Goal: Information Seeking & Learning: Learn about a topic

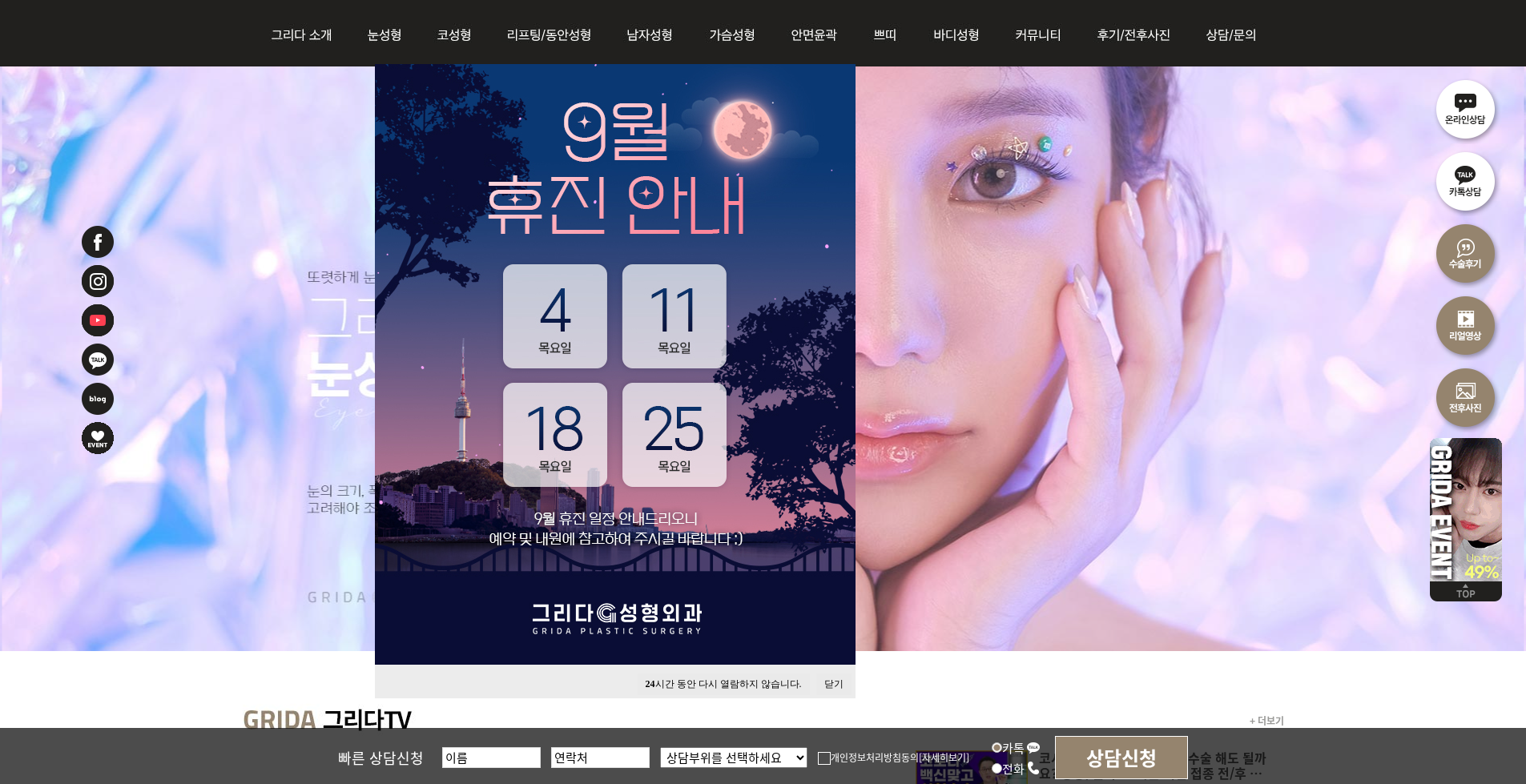
scroll to position [321, 0]
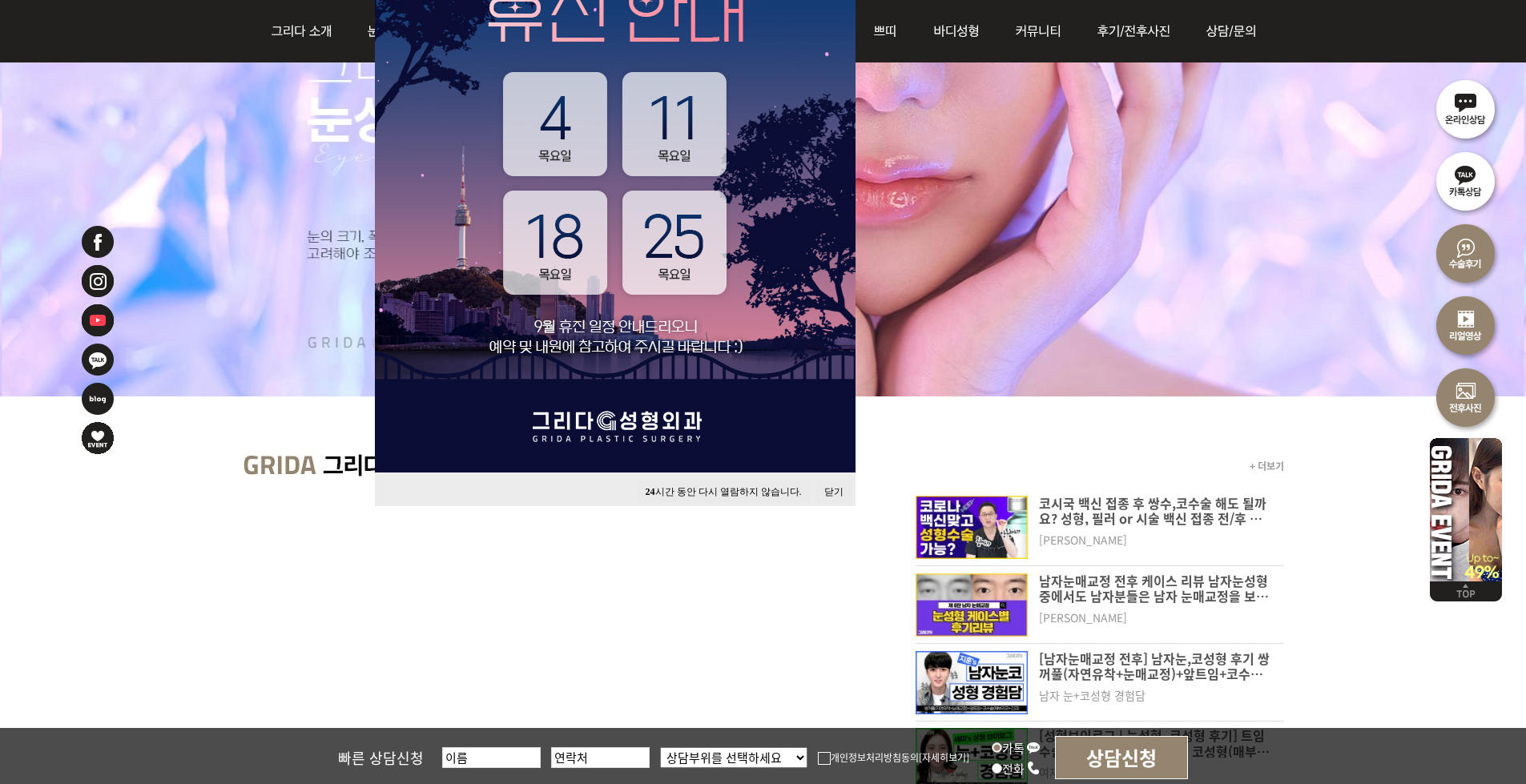
click at [733, 489] on button "24 시간 동안 다시 열람하지 않습니다." at bounding box center [723, 492] width 172 height 22
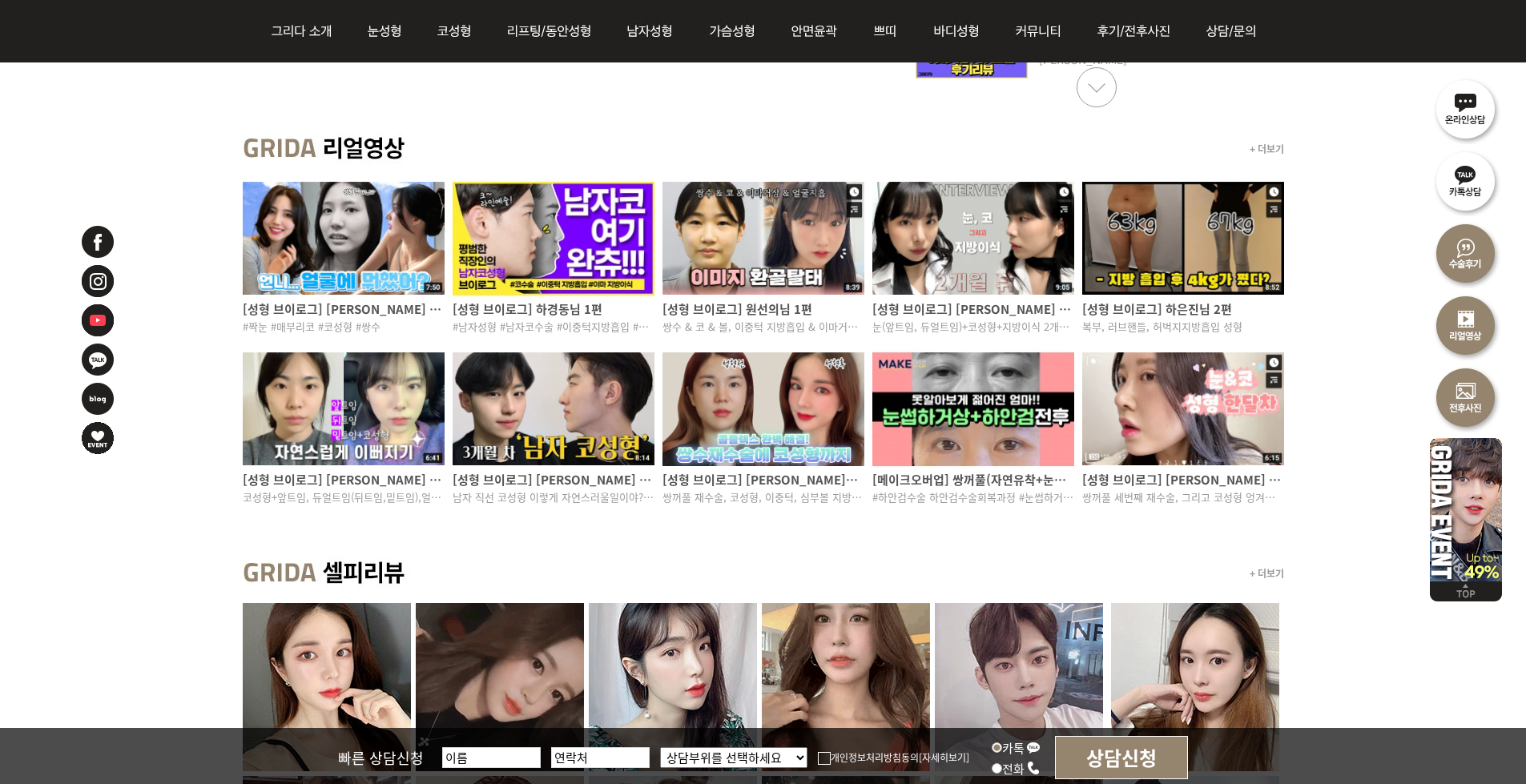
scroll to position [1121, 0]
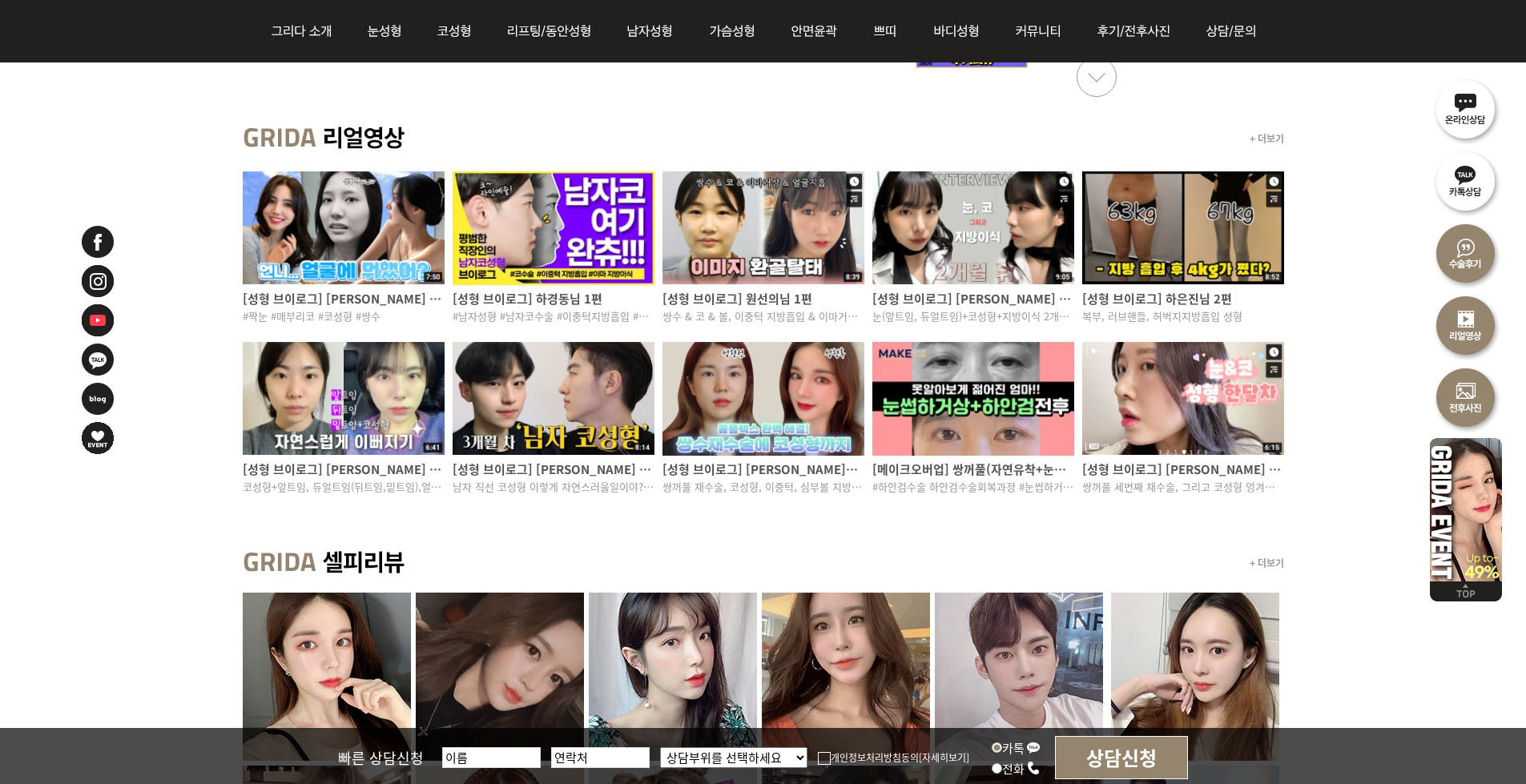
click at [1182, 205] on img at bounding box center [1183, 227] width 202 height 119
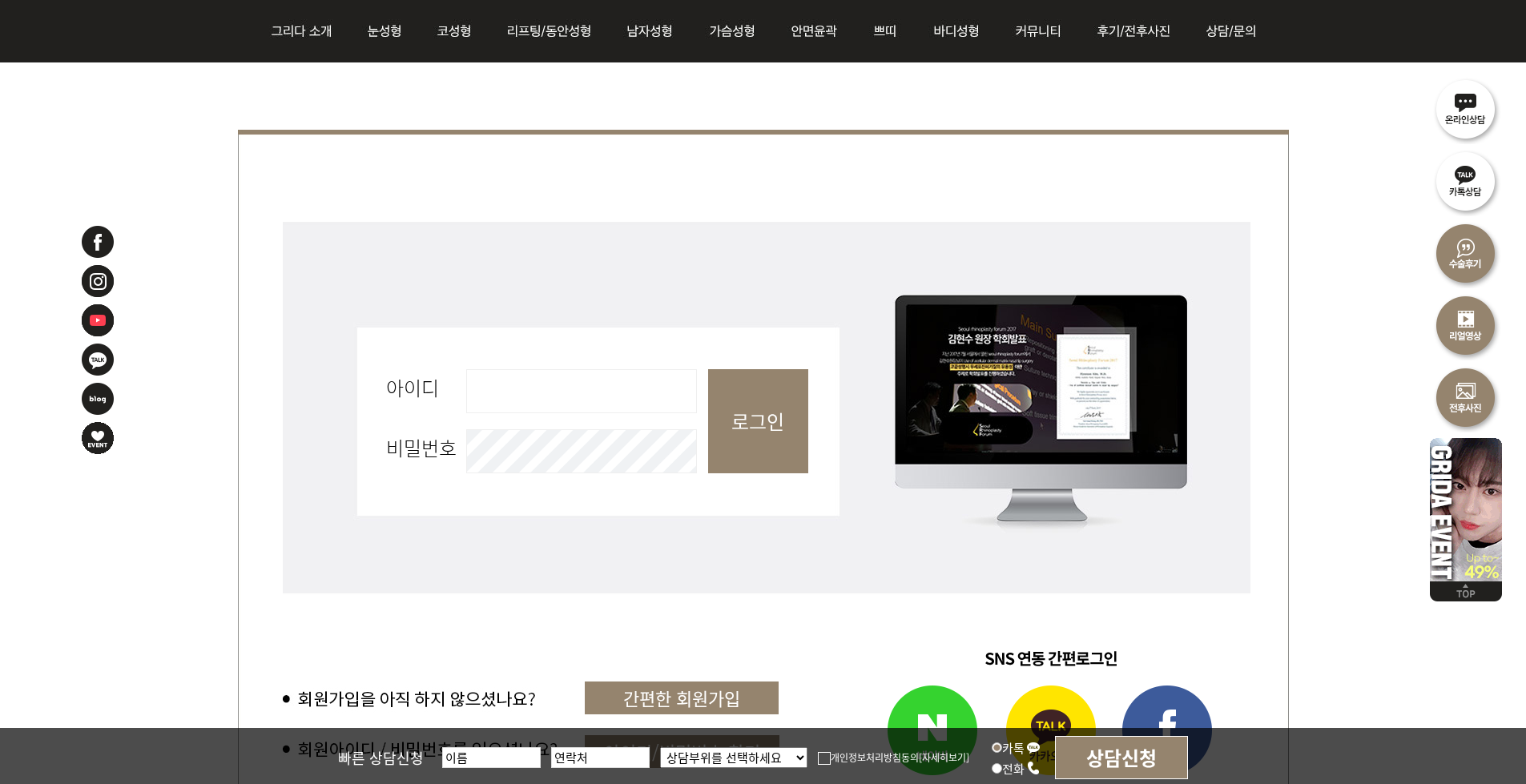
scroll to position [801, 0]
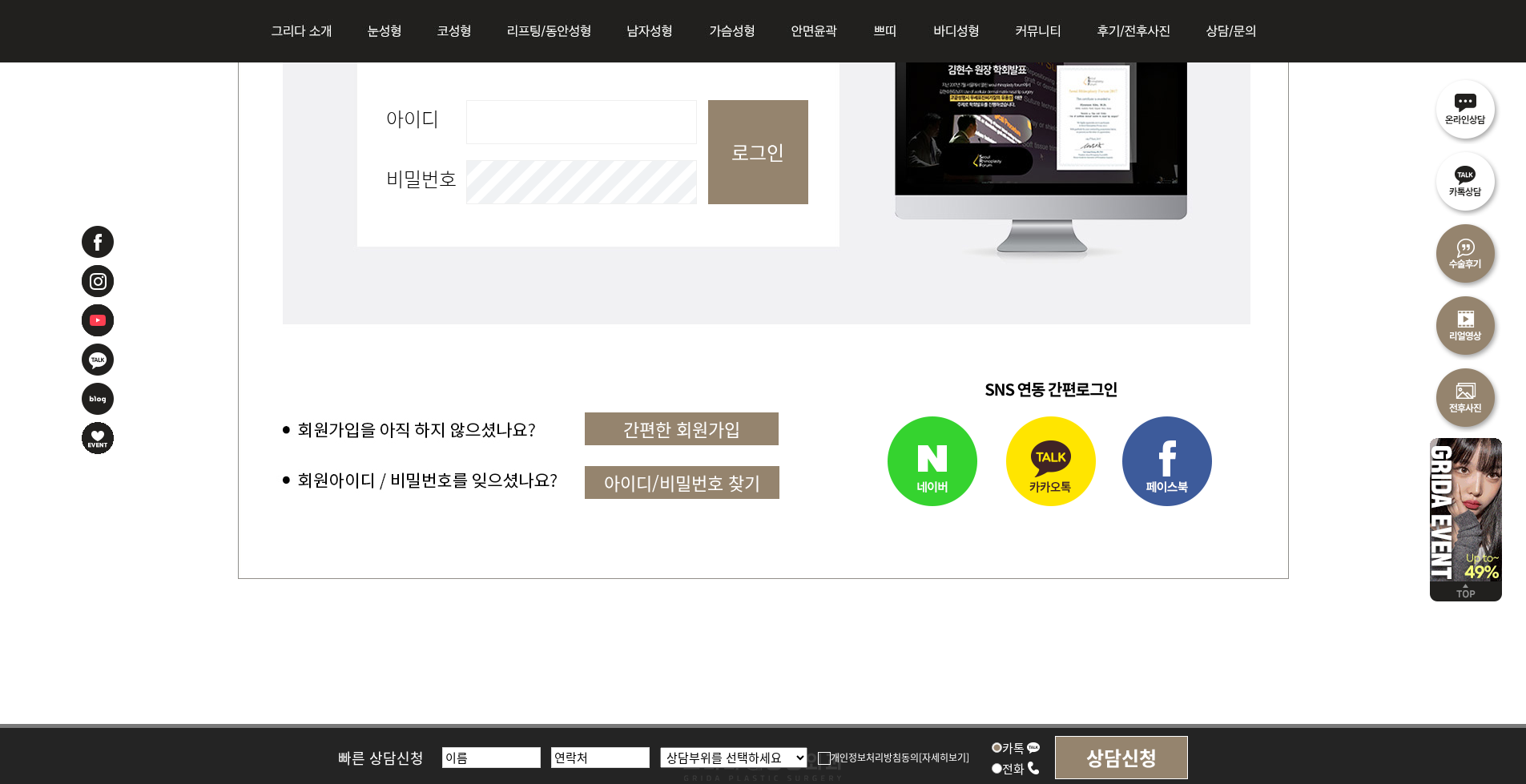
click at [950, 446] on img at bounding box center [903, 463] width 182 height 112
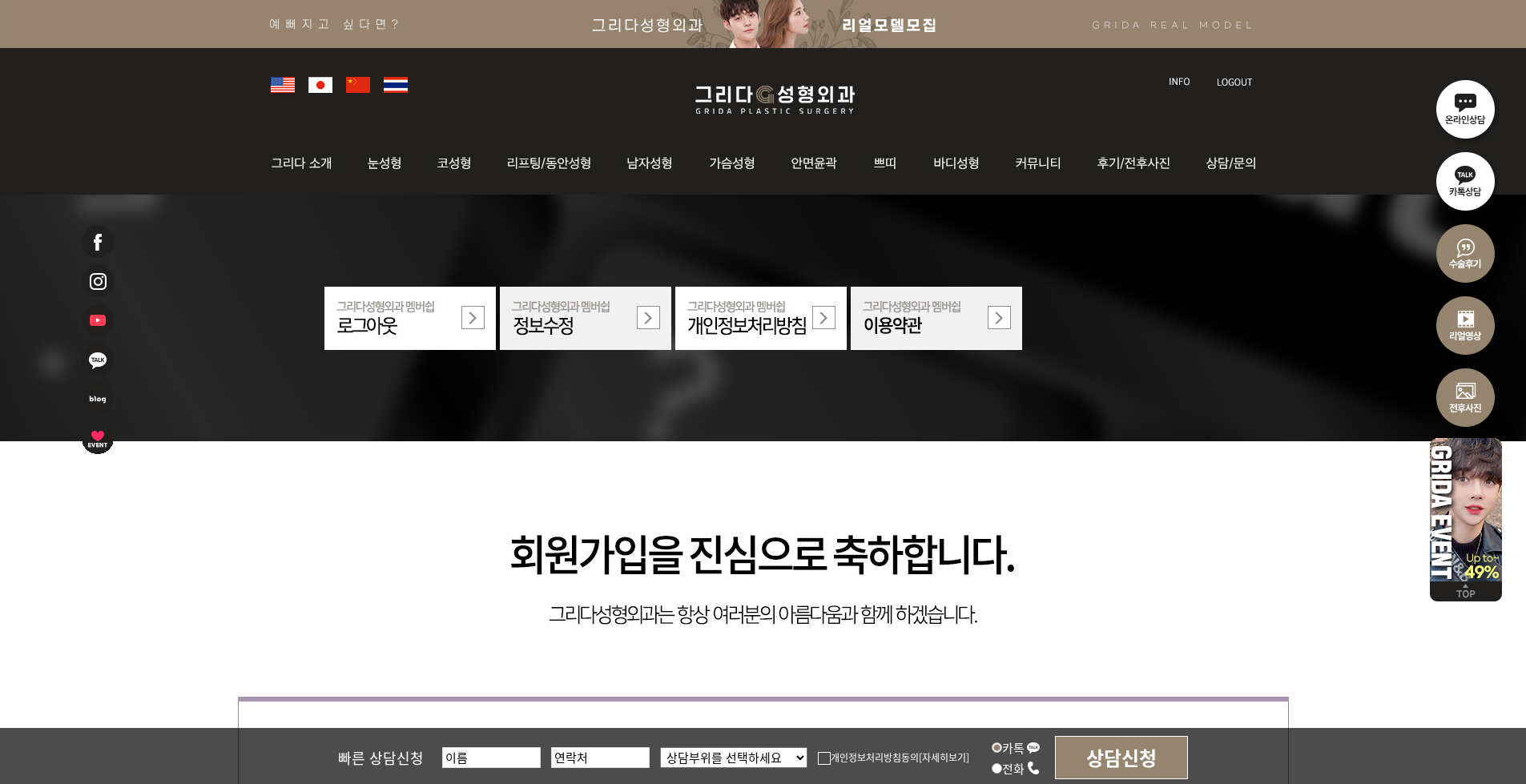
click at [754, 78] on div at bounding box center [763, 83] width 1001 height 71
click at [754, 112] on img at bounding box center [775, 99] width 191 height 38
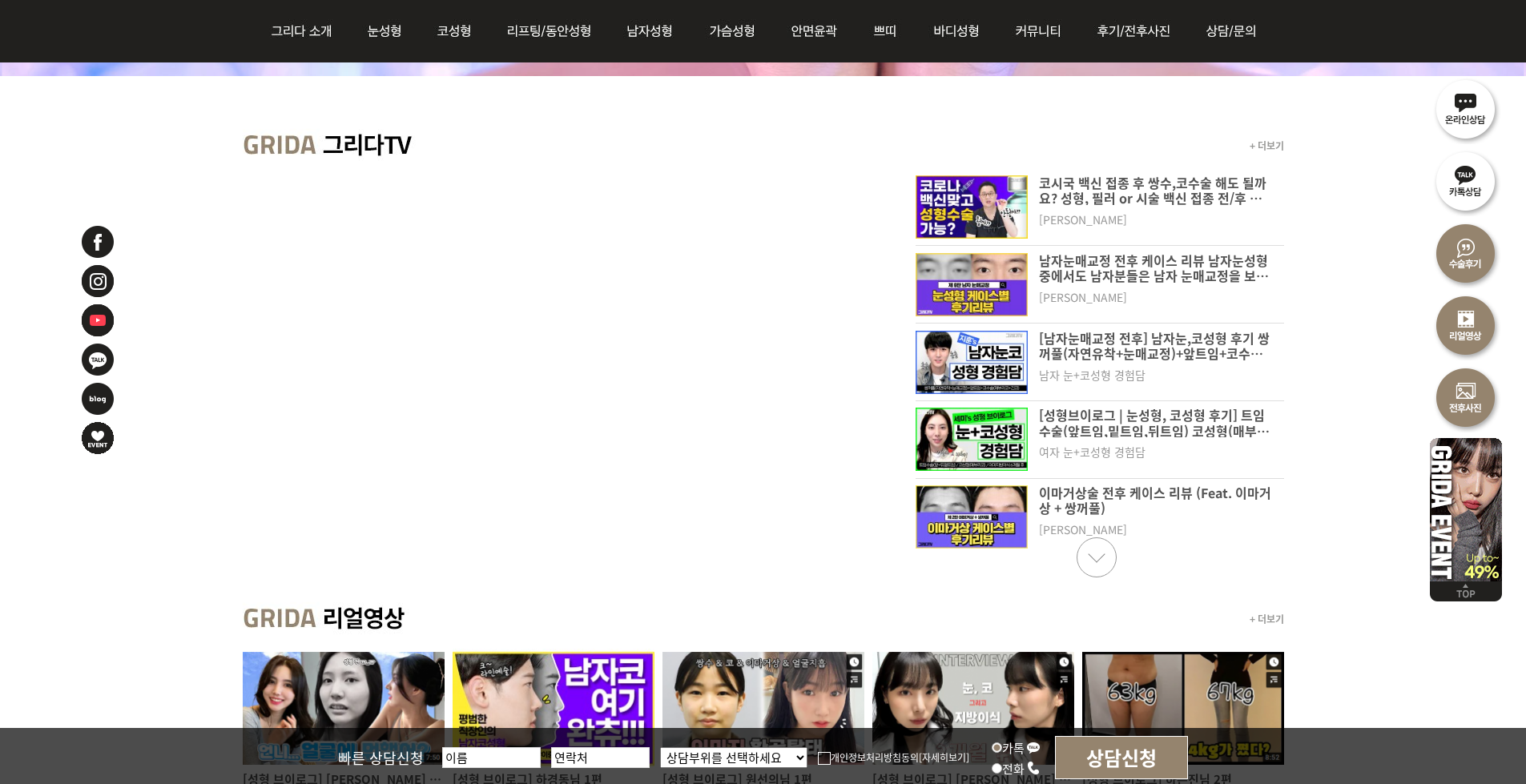
scroll to position [1041, 0]
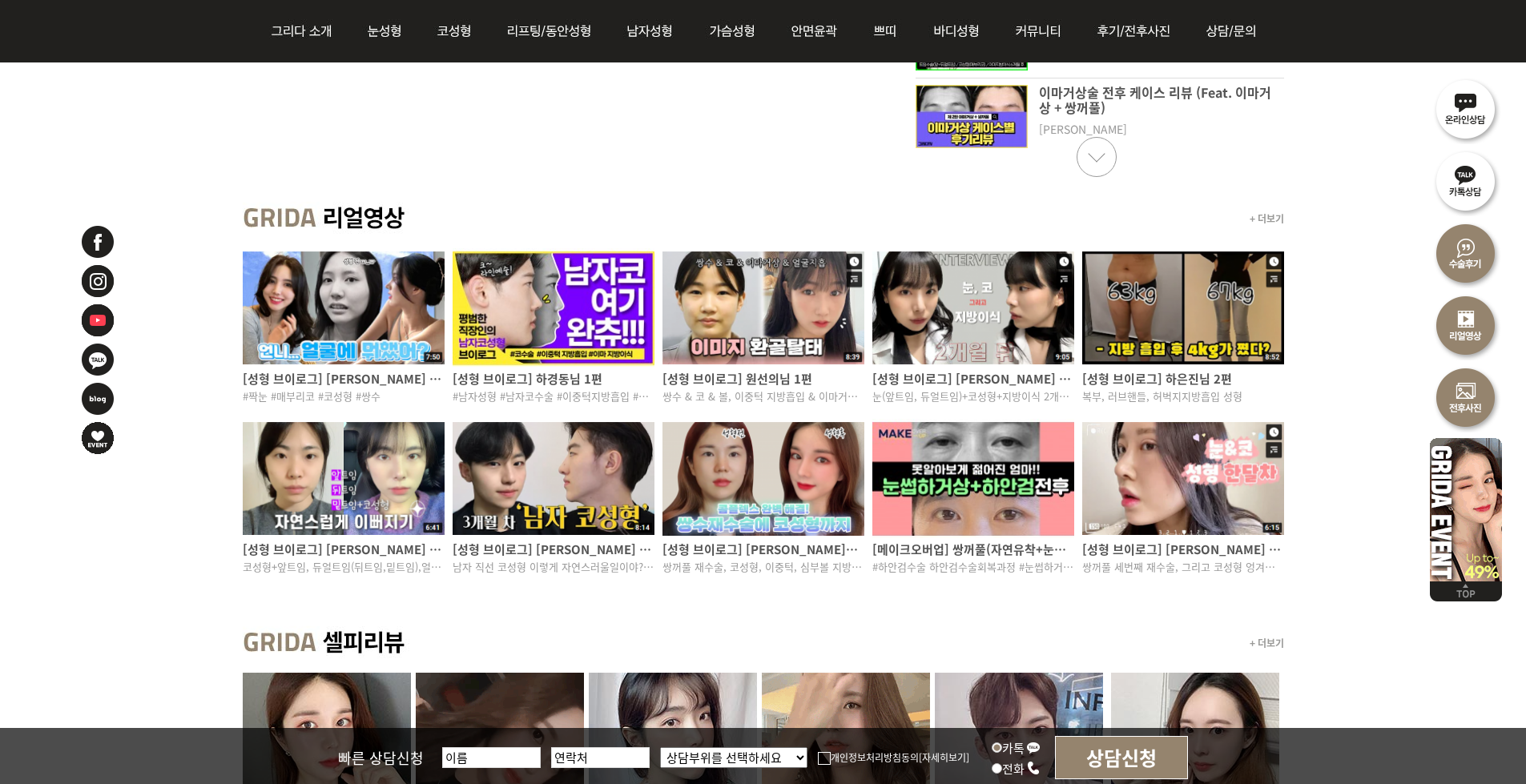
click at [1148, 306] on img at bounding box center [1183, 308] width 202 height 119
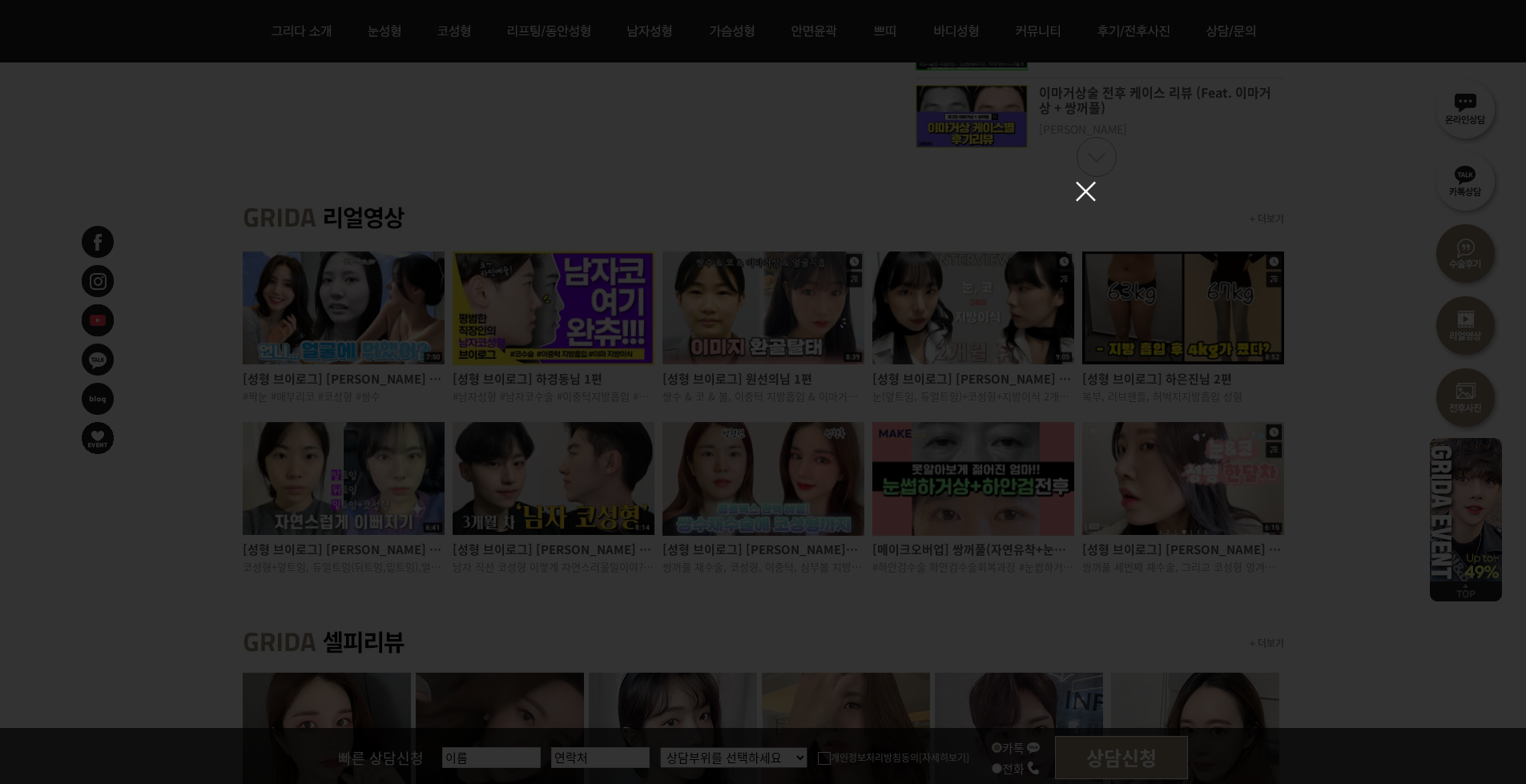
click at [1171, 525] on div at bounding box center [763, 392] width 1526 height 784
click at [1104, 191] on div at bounding box center [763, 392] width 1526 height 784
click at [1093, 194] on img at bounding box center [1086, 191] width 20 height 20
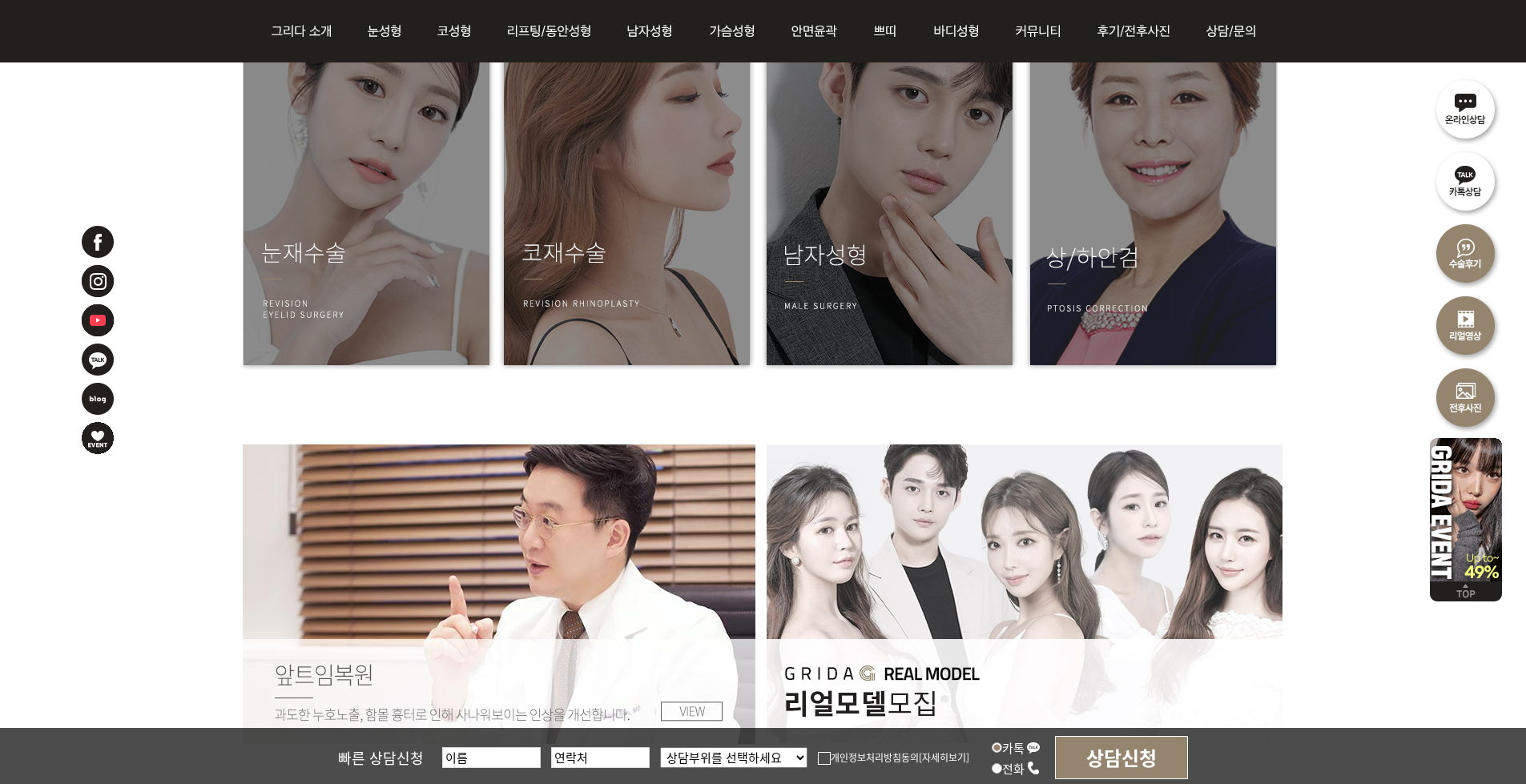
scroll to position [2322, 0]
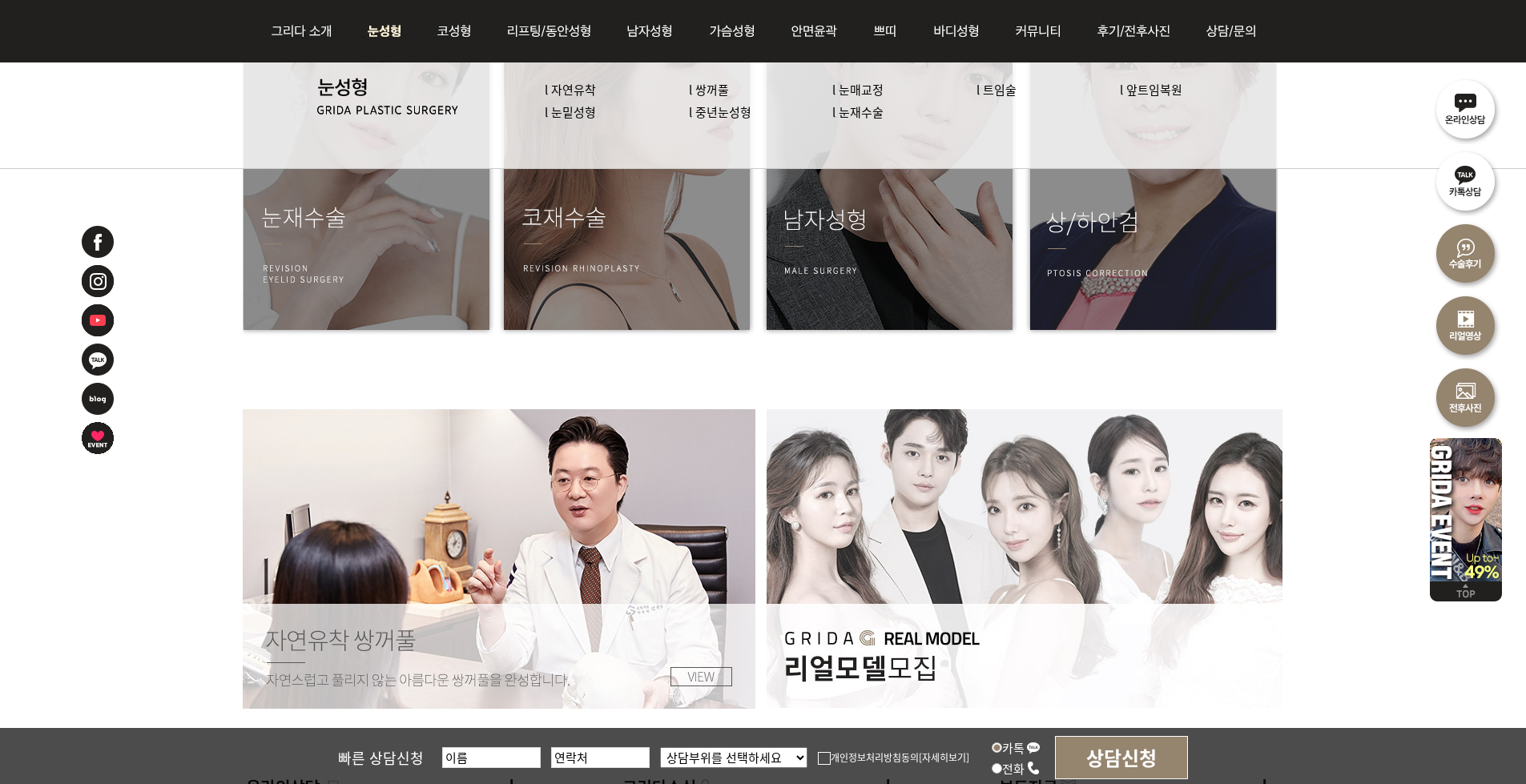
click at [995, 95] on link "l 트임술" at bounding box center [997, 89] width 40 height 17
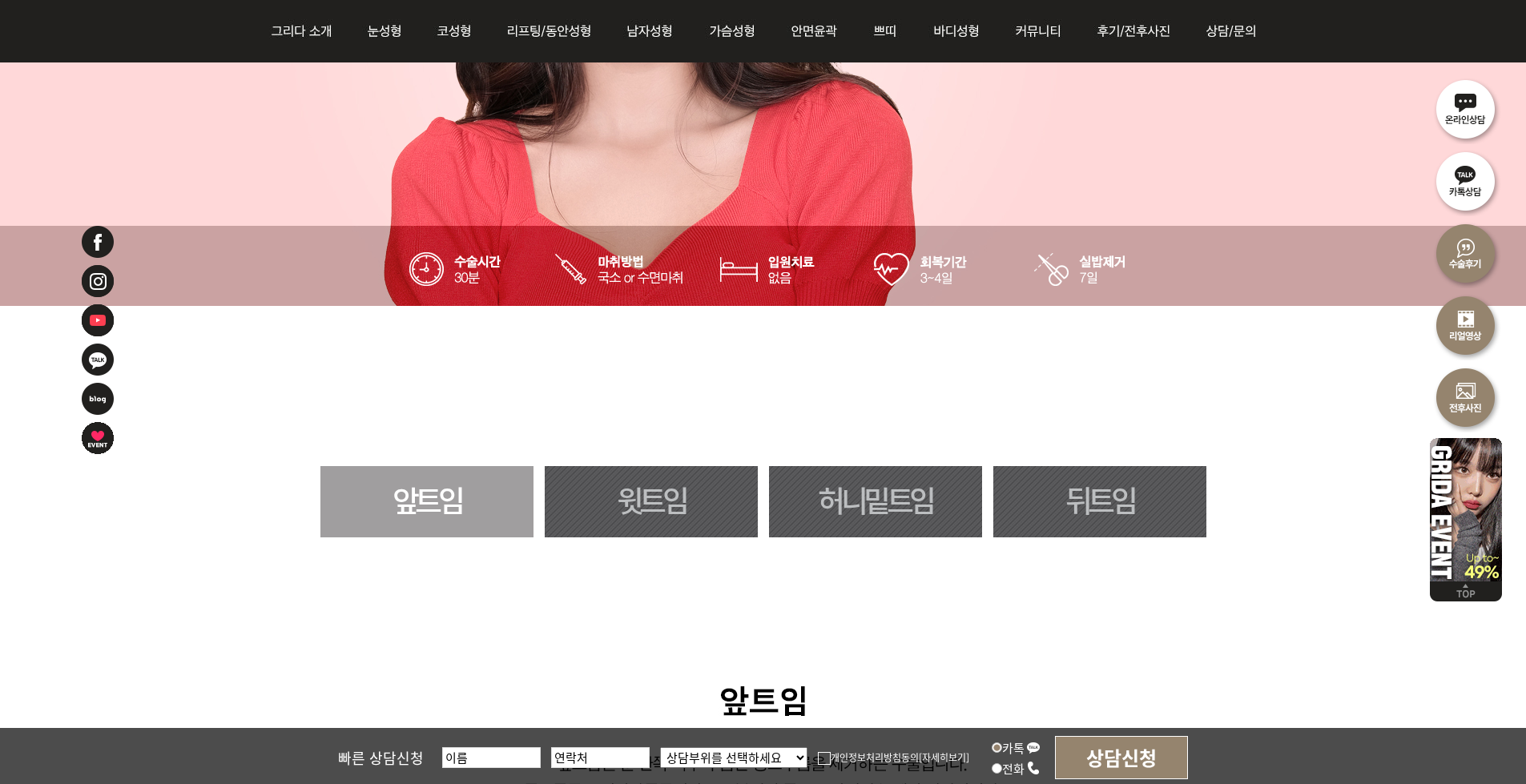
scroll to position [1041, 0]
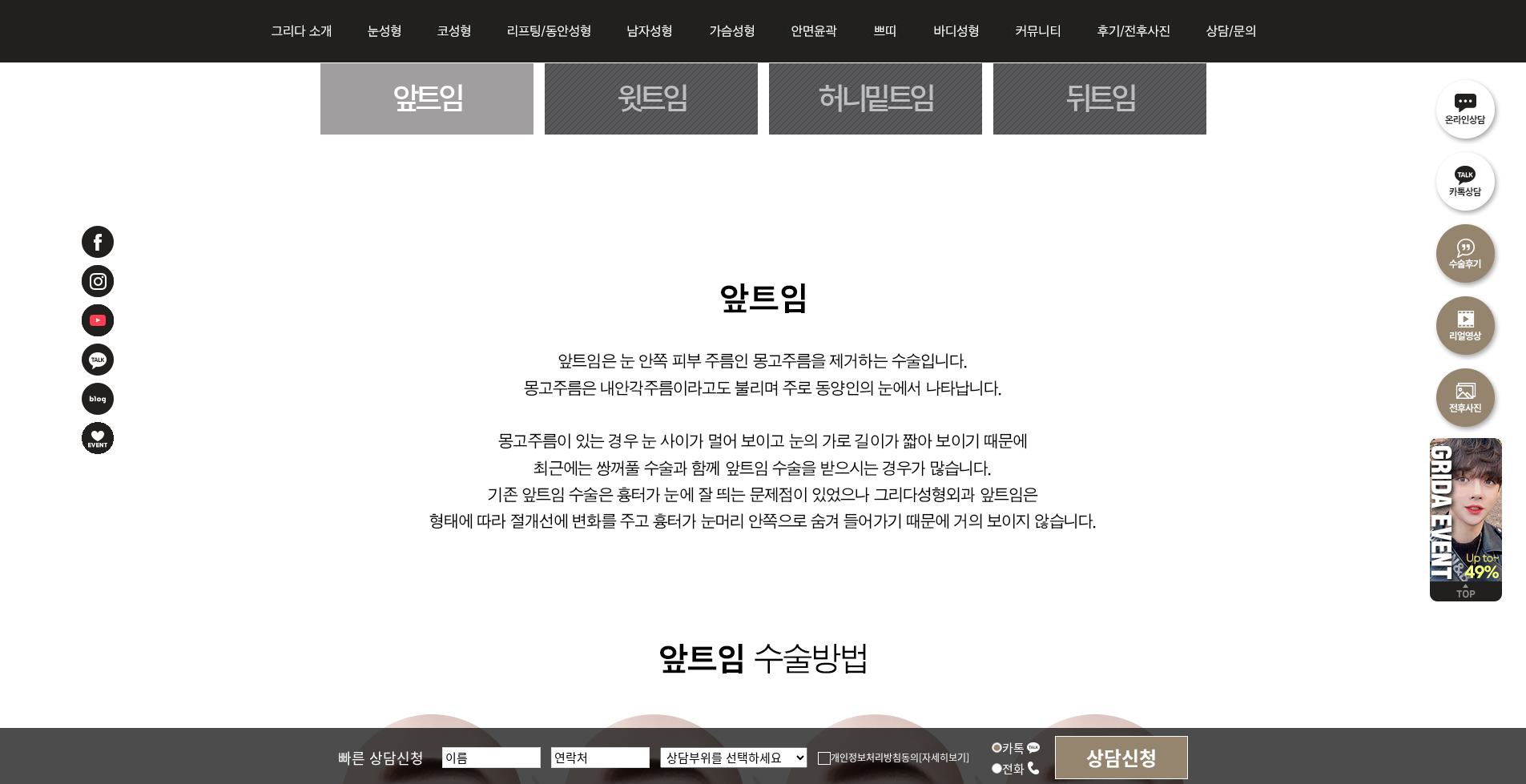
click at [930, 112] on link "허니밑트임" at bounding box center [876, 98] width 213 height 71
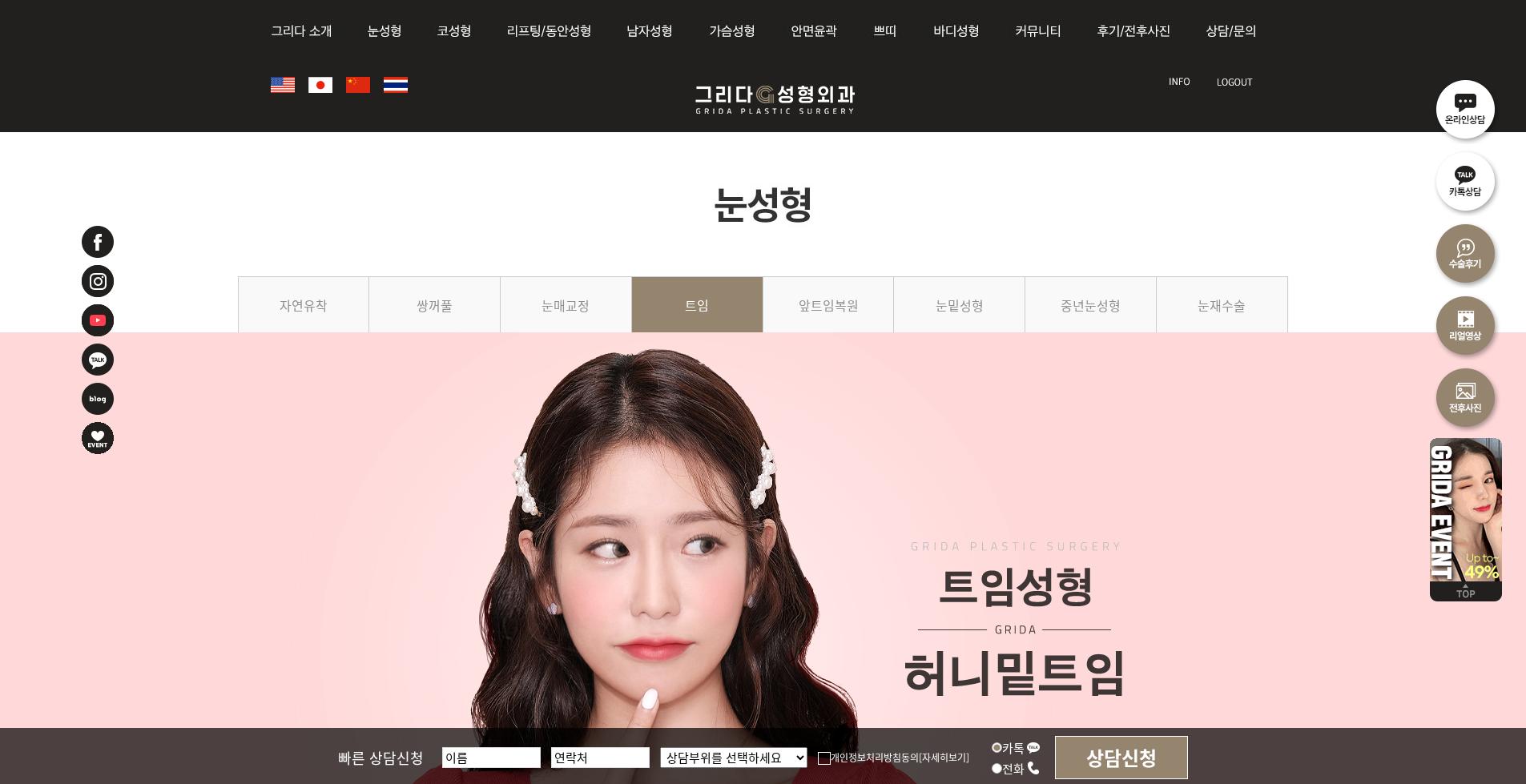
scroll to position [944, 0]
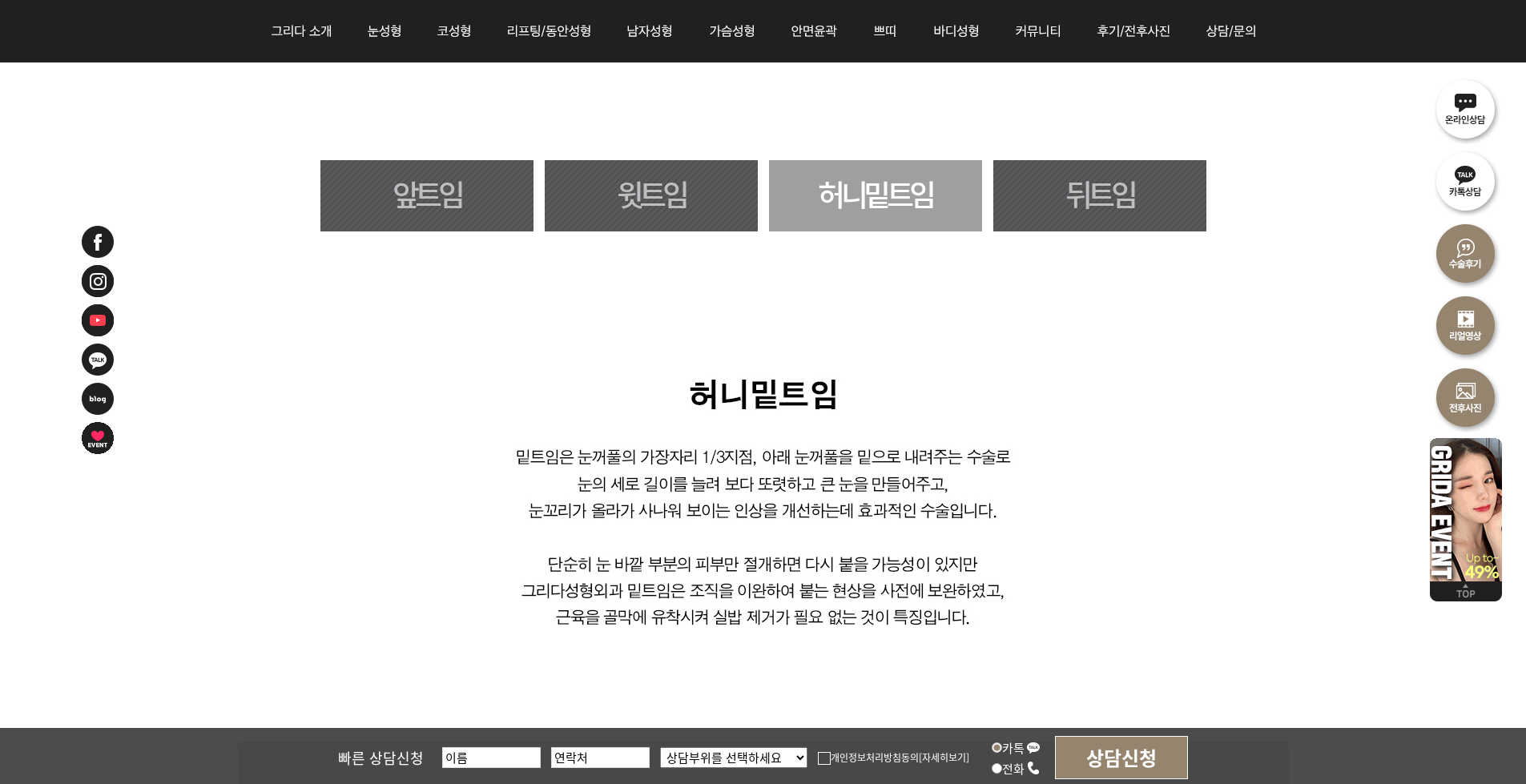
click at [1048, 168] on link "뒤트임" at bounding box center [1100, 196] width 213 height 71
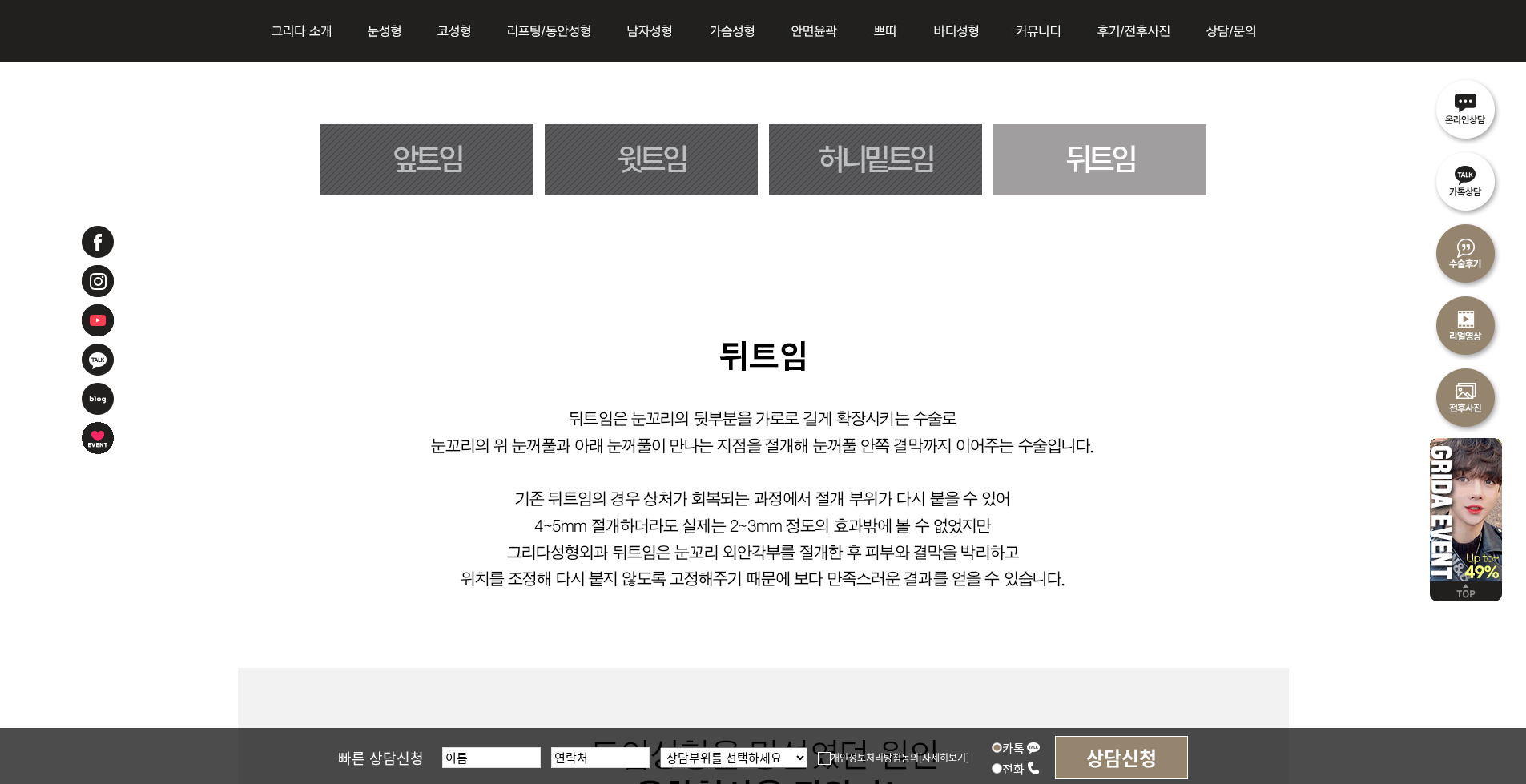
scroll to position [703, 0]
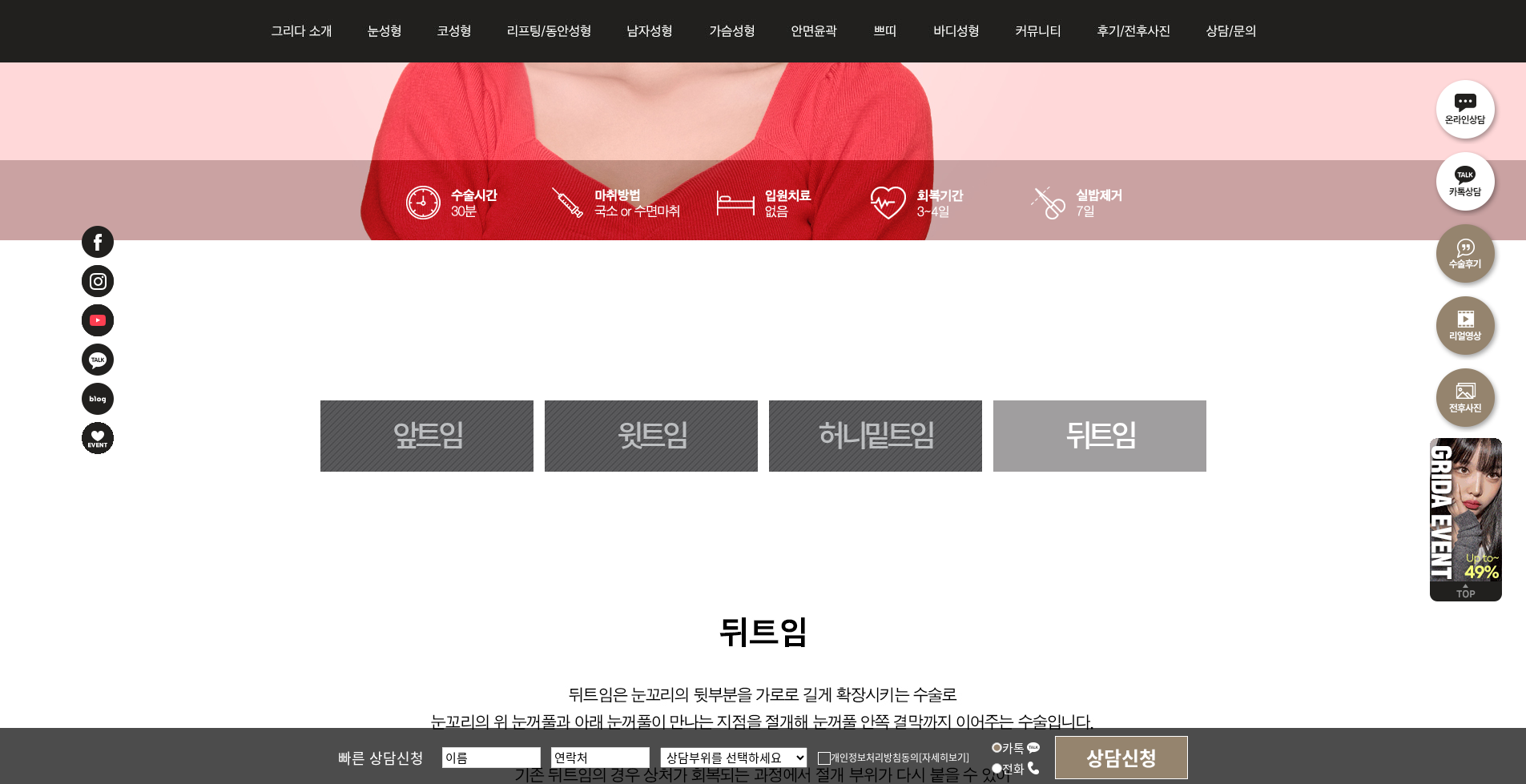
click at [923, 410] on link "허니밑트임" at bounding box center [876, 436] width 213 height 71
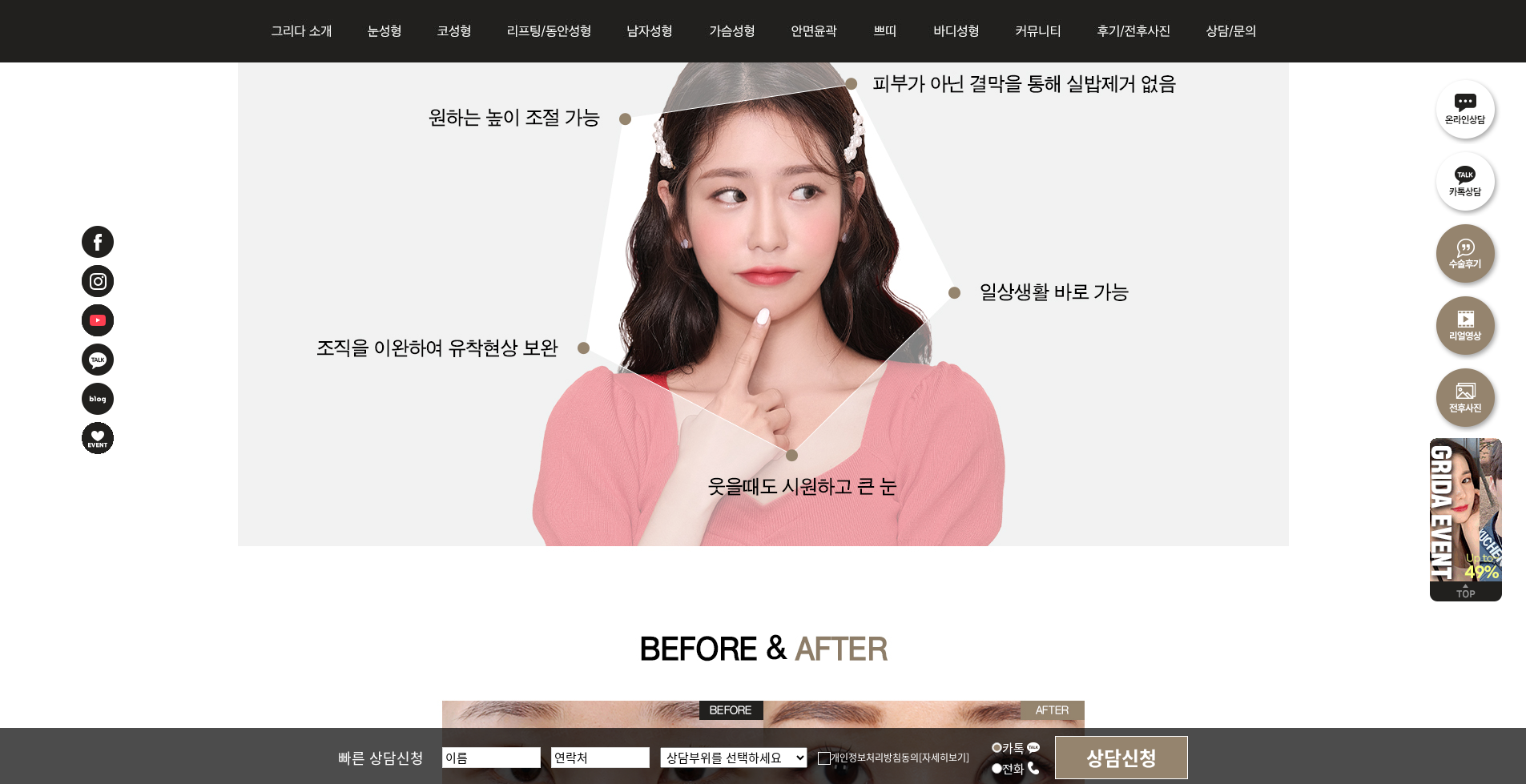
scroll to position [3426, 0]
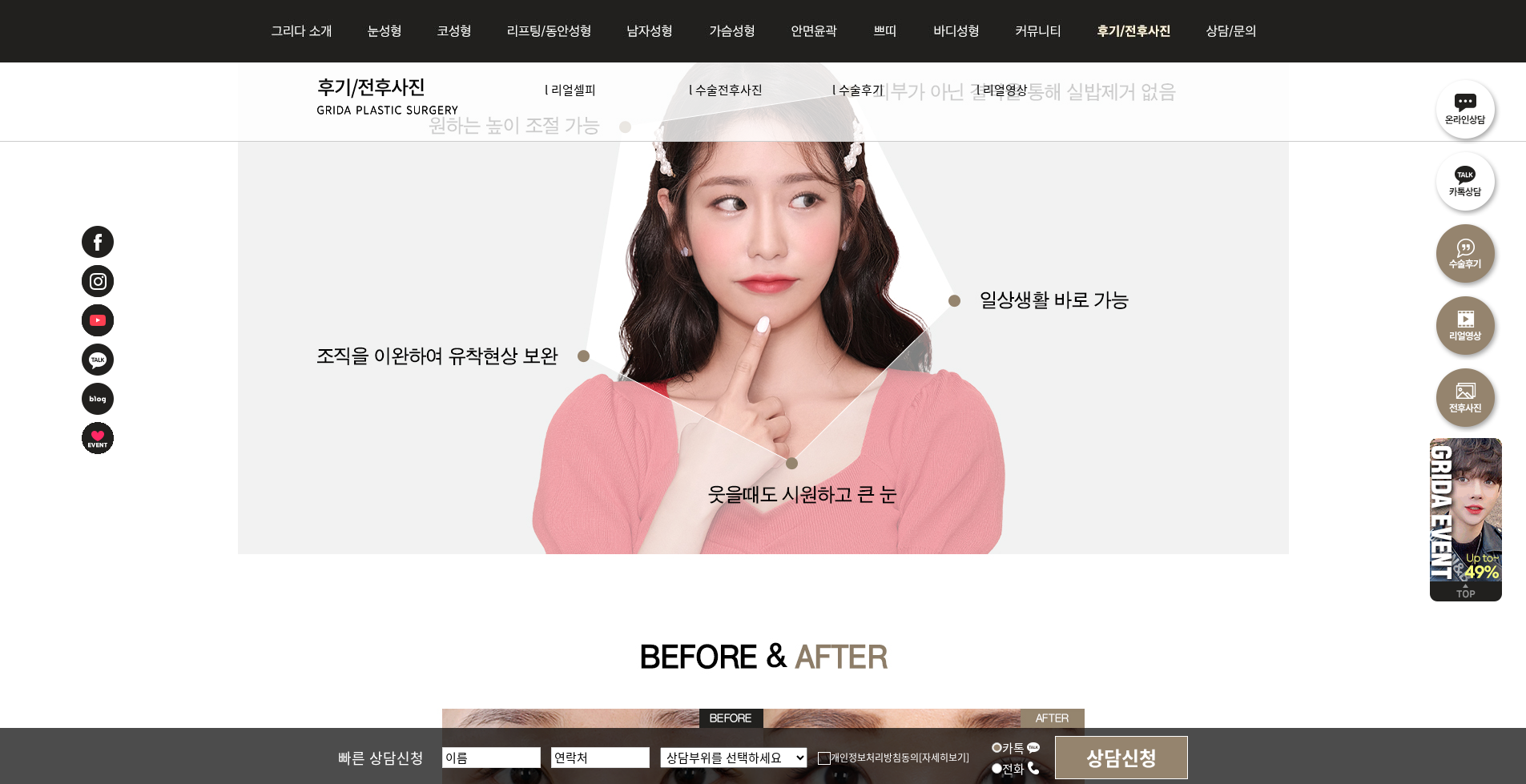
click at [1137, 23] on img at bounding box center [1136, 31] width 112 height 62
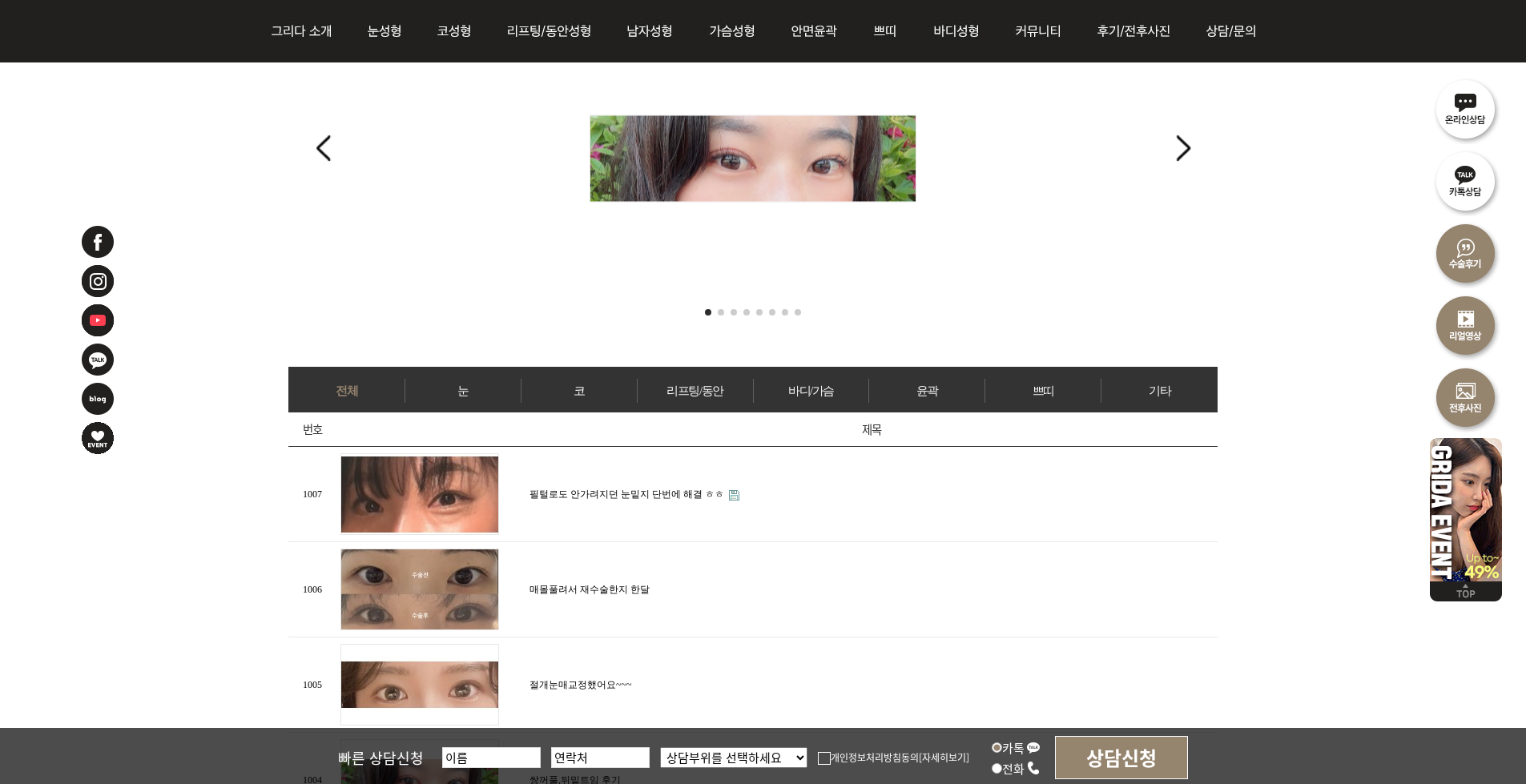
scroll to position [480, 0]
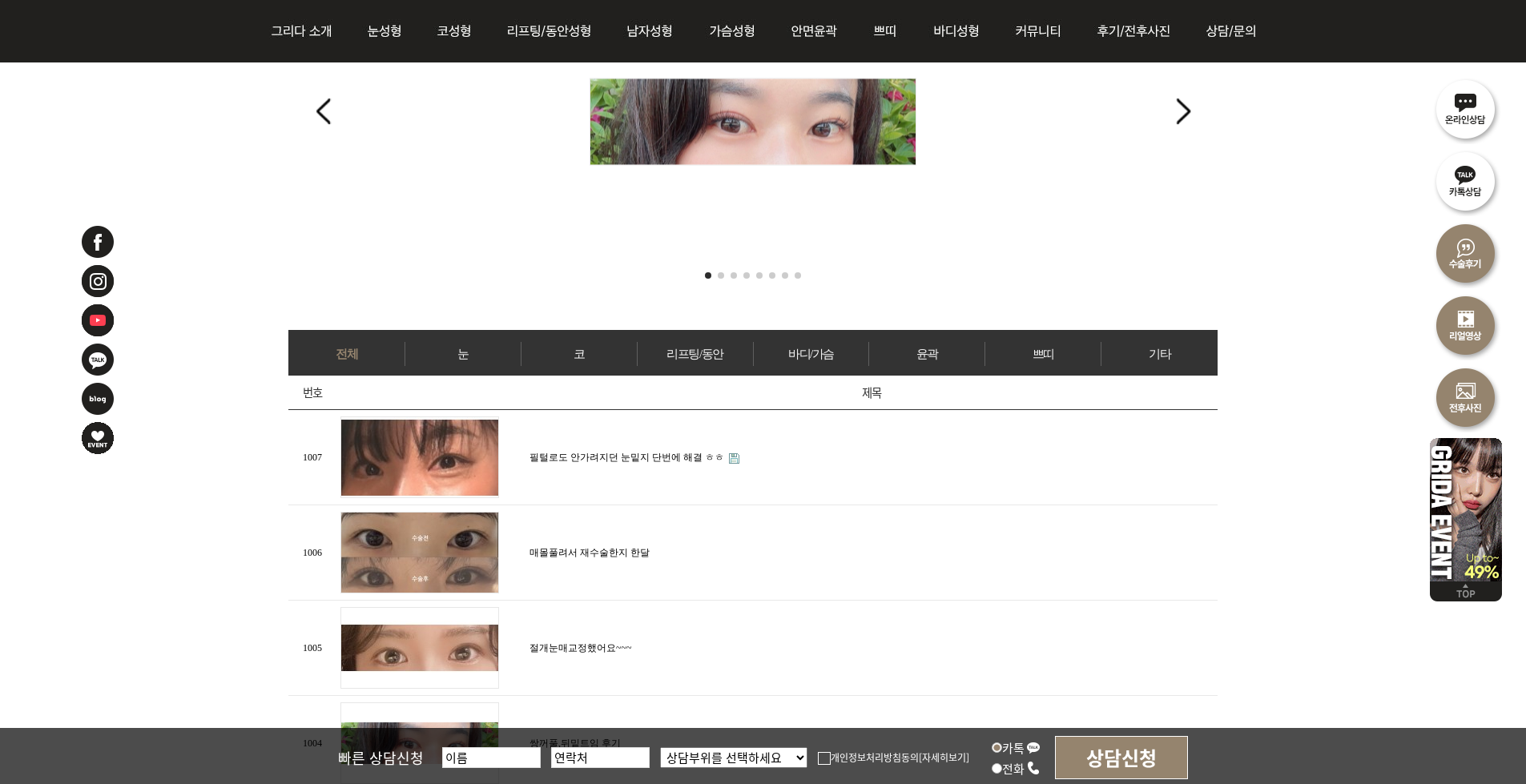
click at [465, 350] on link "눈" at bounding box center [463, 353] width 115 height 24
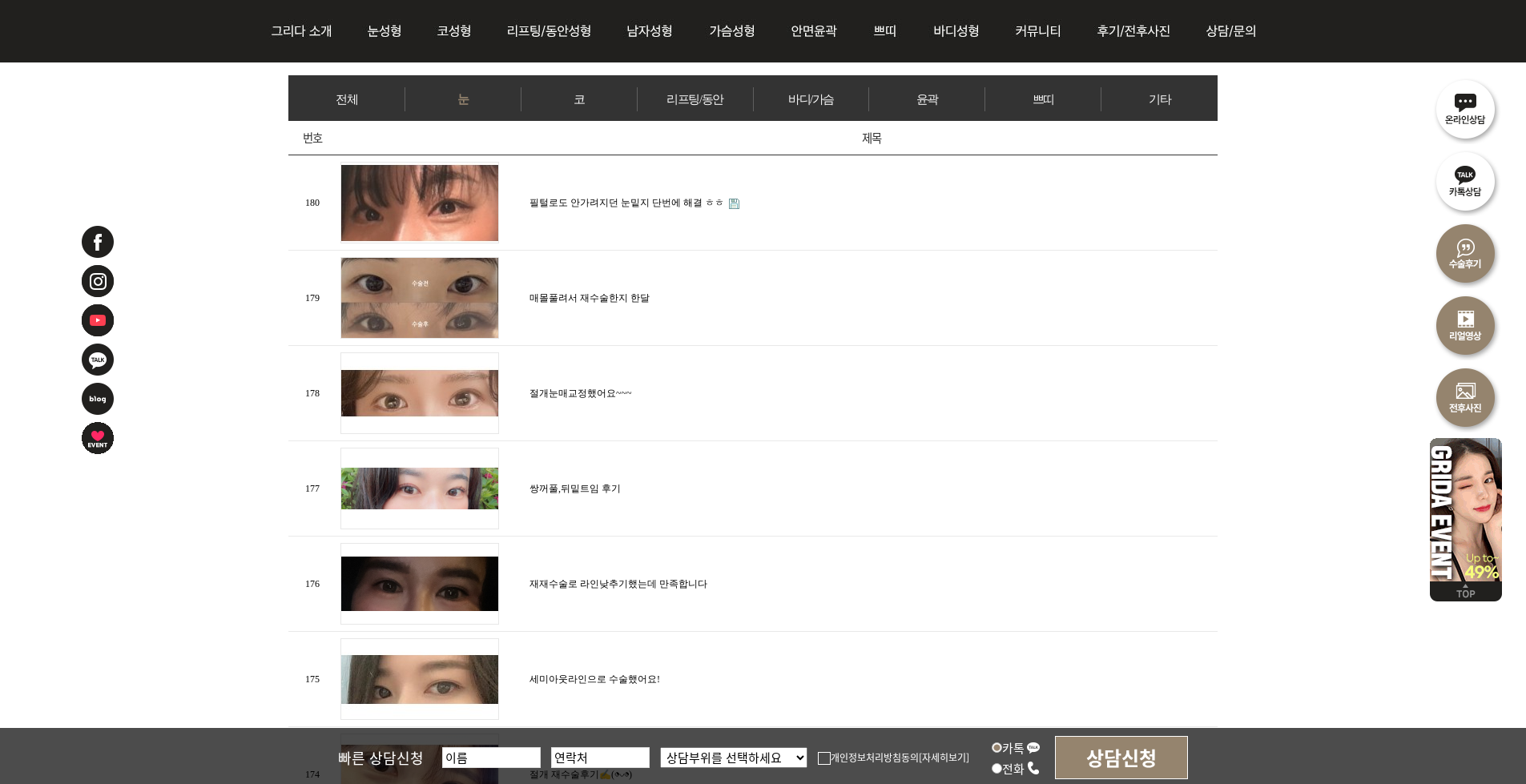
scroll to position [480, 0]
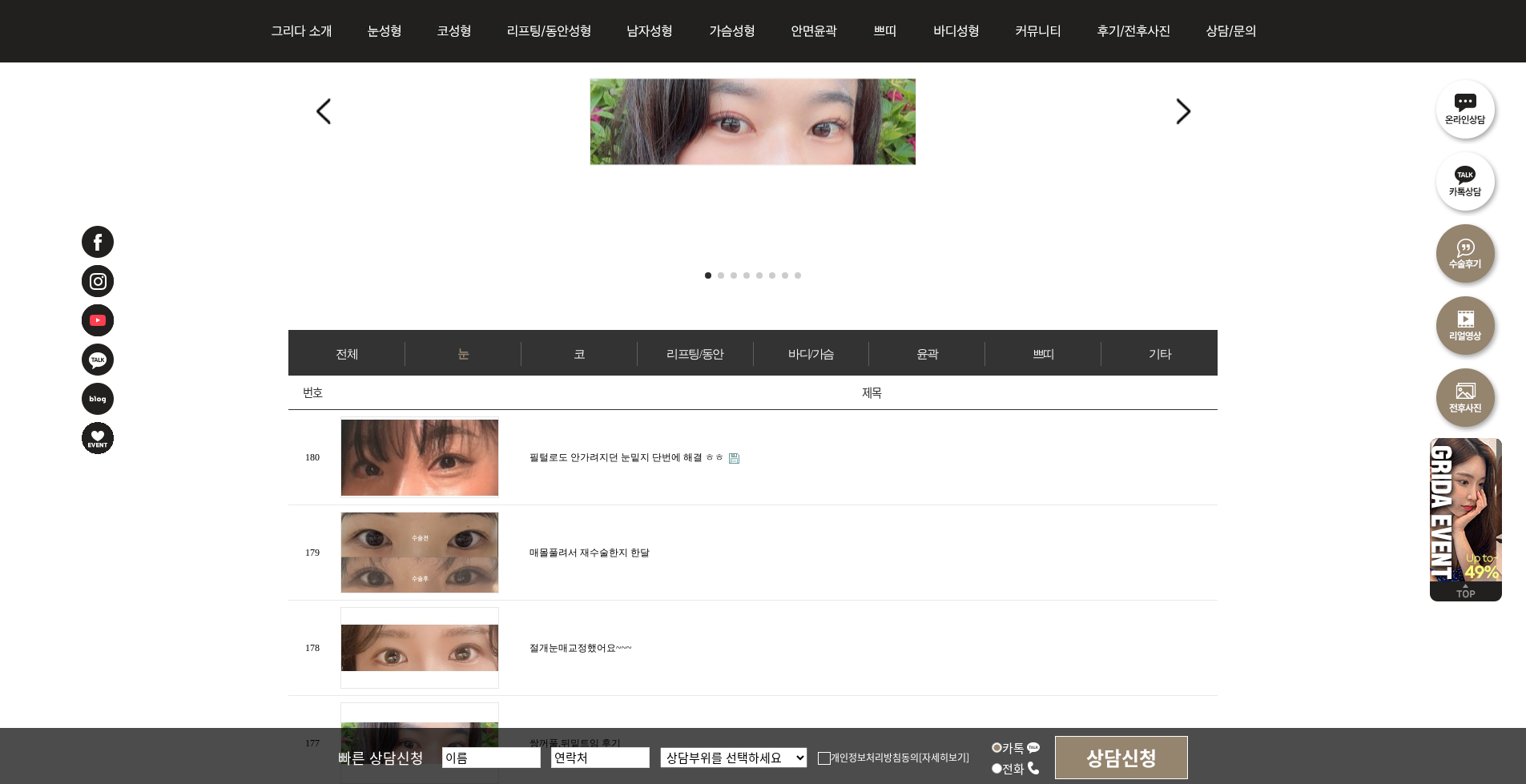
click at [933, 342] on link "윤곽" at bounding box center [926, 353] width 115 height 24
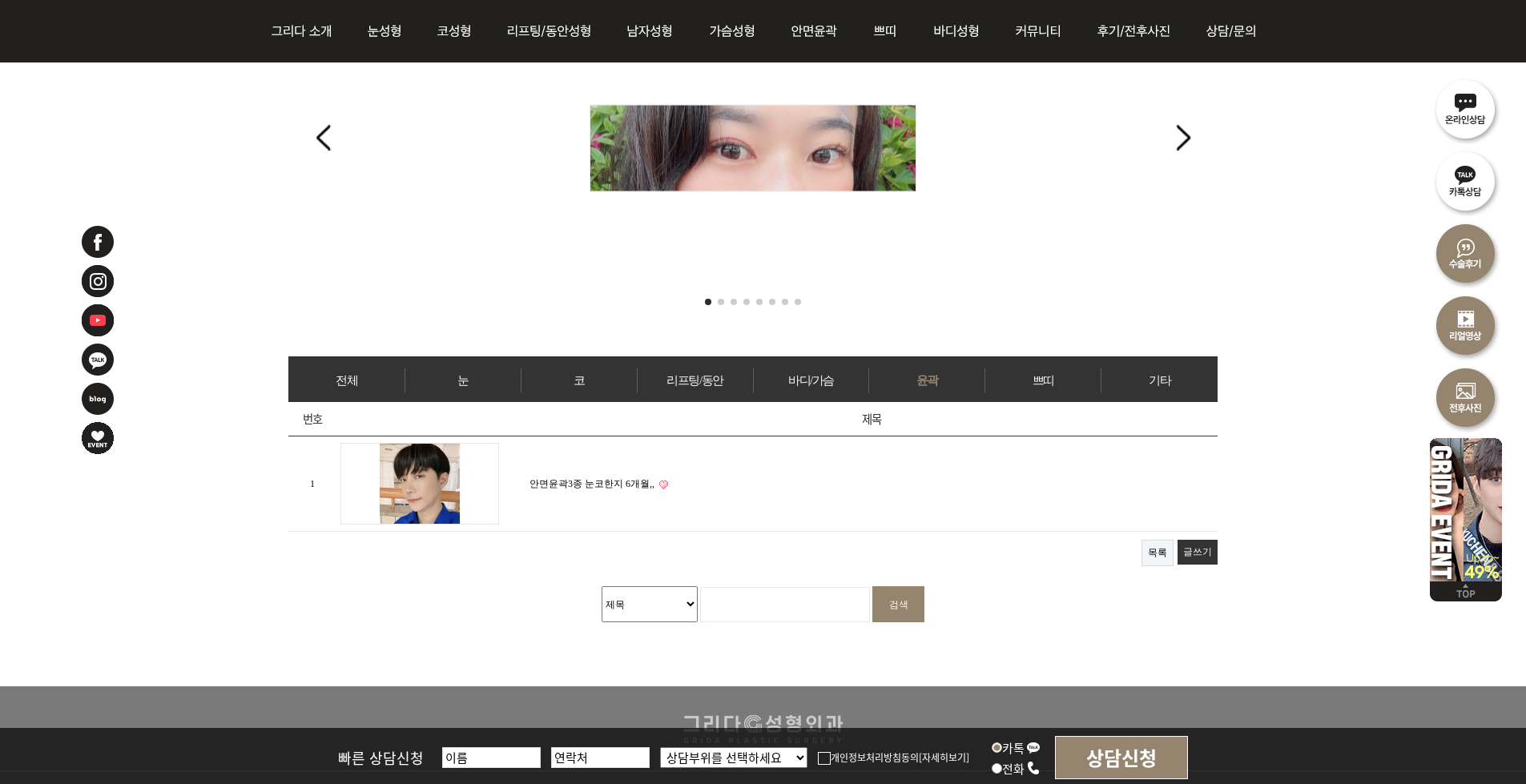
scroll to position [640, 0]
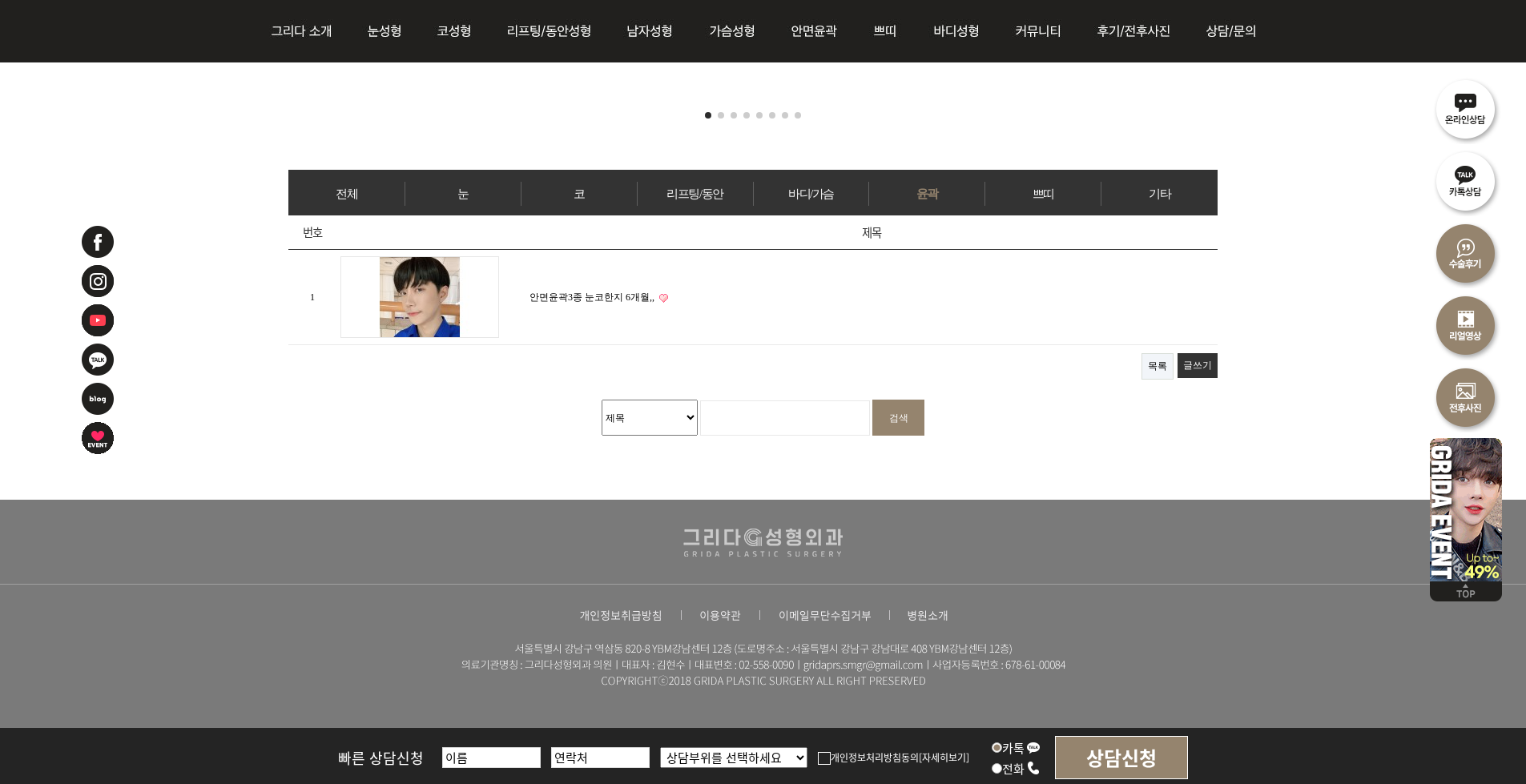
click at [821, 188] on link "바디/가슴" at bounding box center [811, 194] width 115 height 24
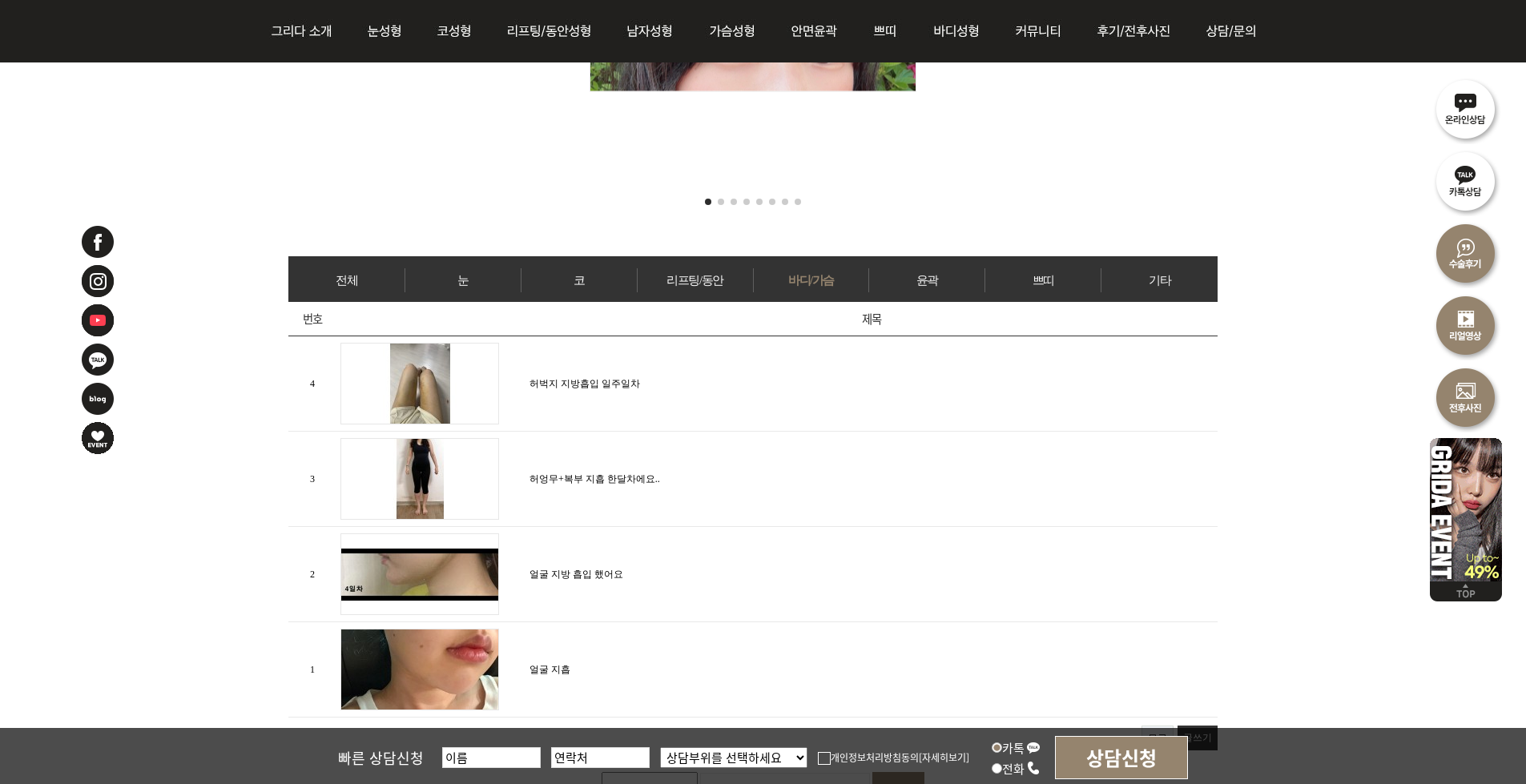
scroll to position [561, 0]
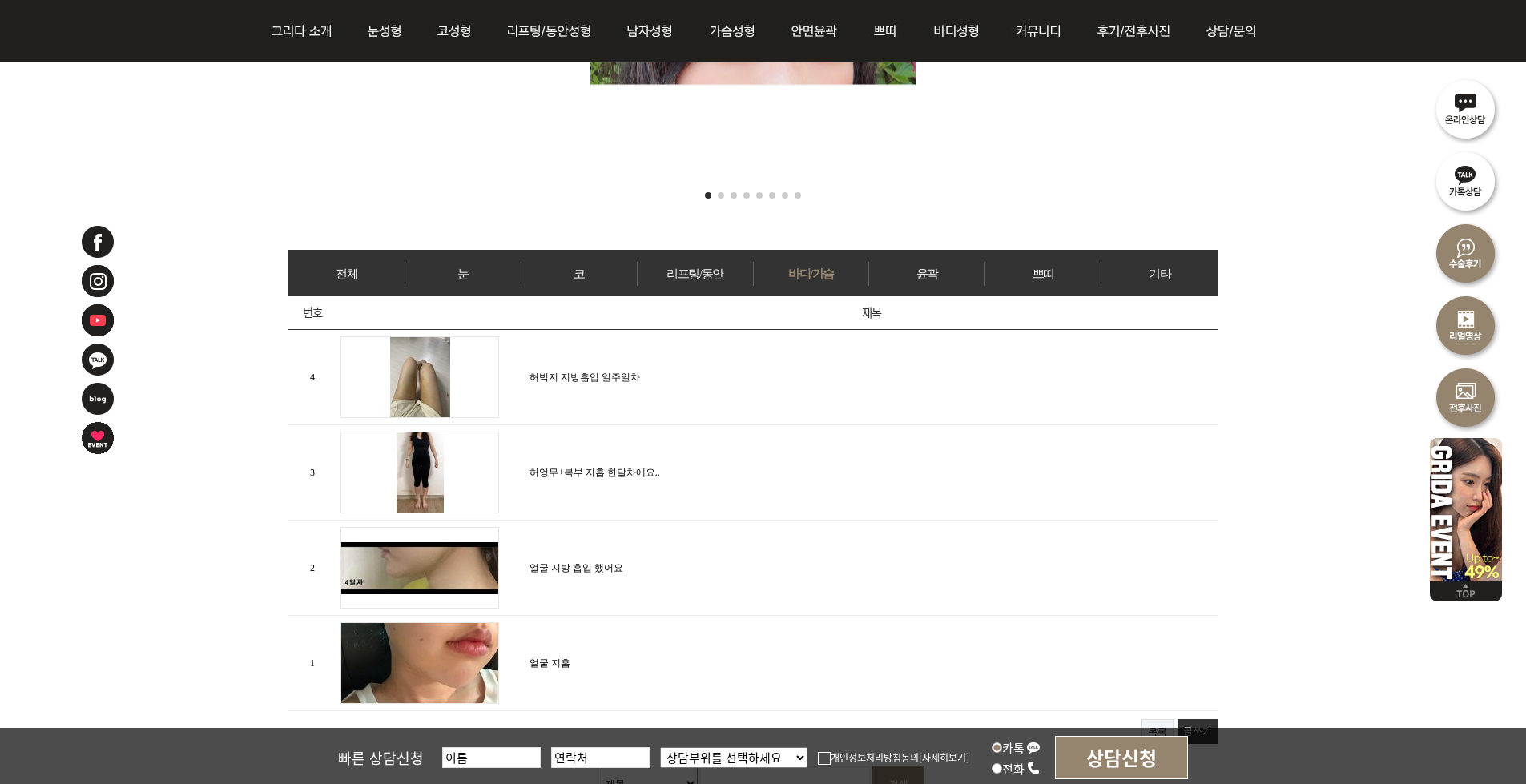
click at [415, 395] on img at bounding box center [419, 377] width 159 height 81
click at [607, 372] on link "허벅지 지방흡입 일주일차" at bounding box center [585, 377] width 111 height 11
click at [453, 576] on img at bounding box center [419, 567] width 159 height 81
click at [558, 543] on td "얼굴 지방 흡입 했어요" at bounding box center [872, 568] width 692 height 96
click at [557, 562] on link "얼굴 지방 흡입 했어요" at bounding box center [577, 567] width 94 height 11
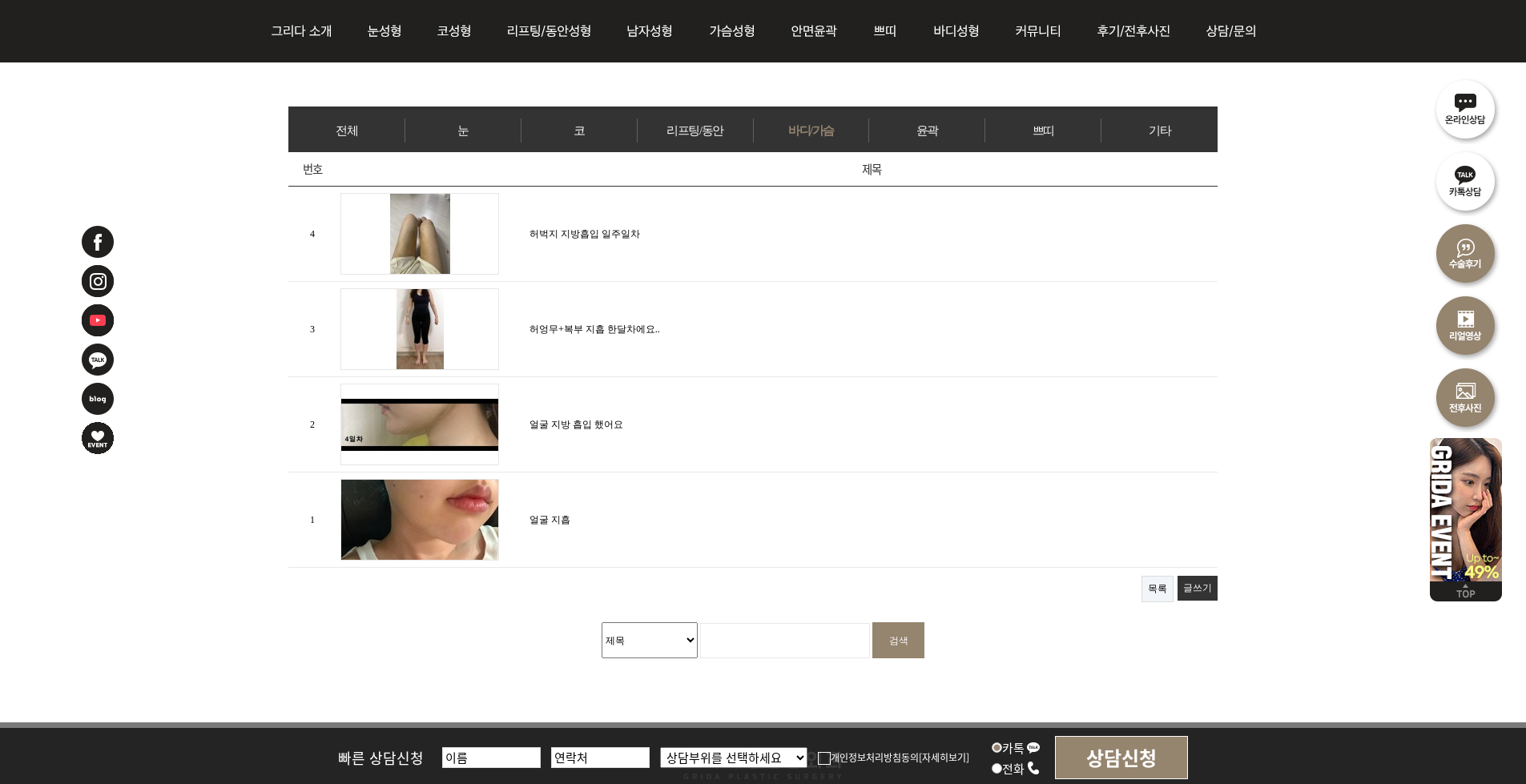
scroll to position [720, 0]
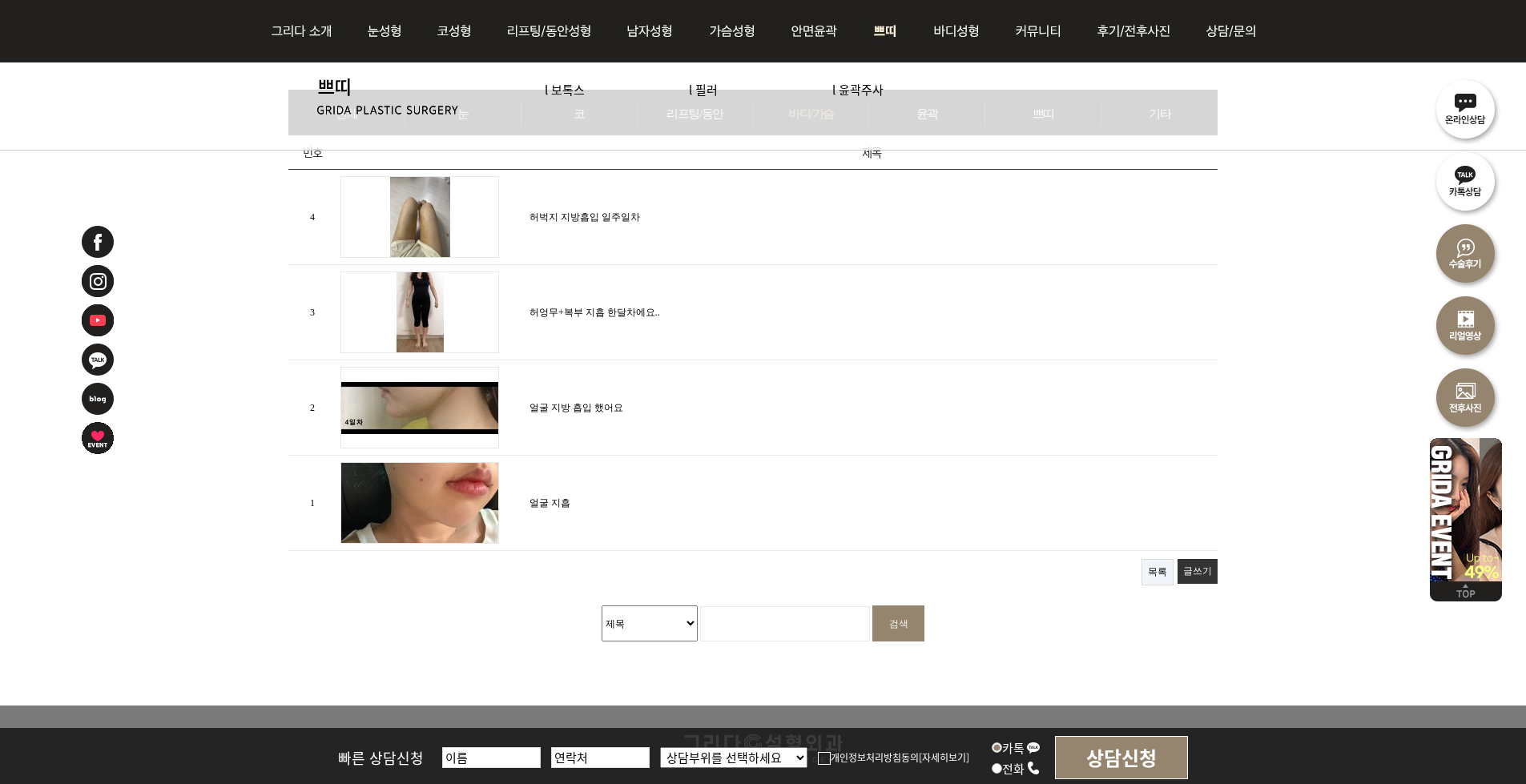
click at [891, 27] on img at bounding box center [886, 31] width 60 height 62
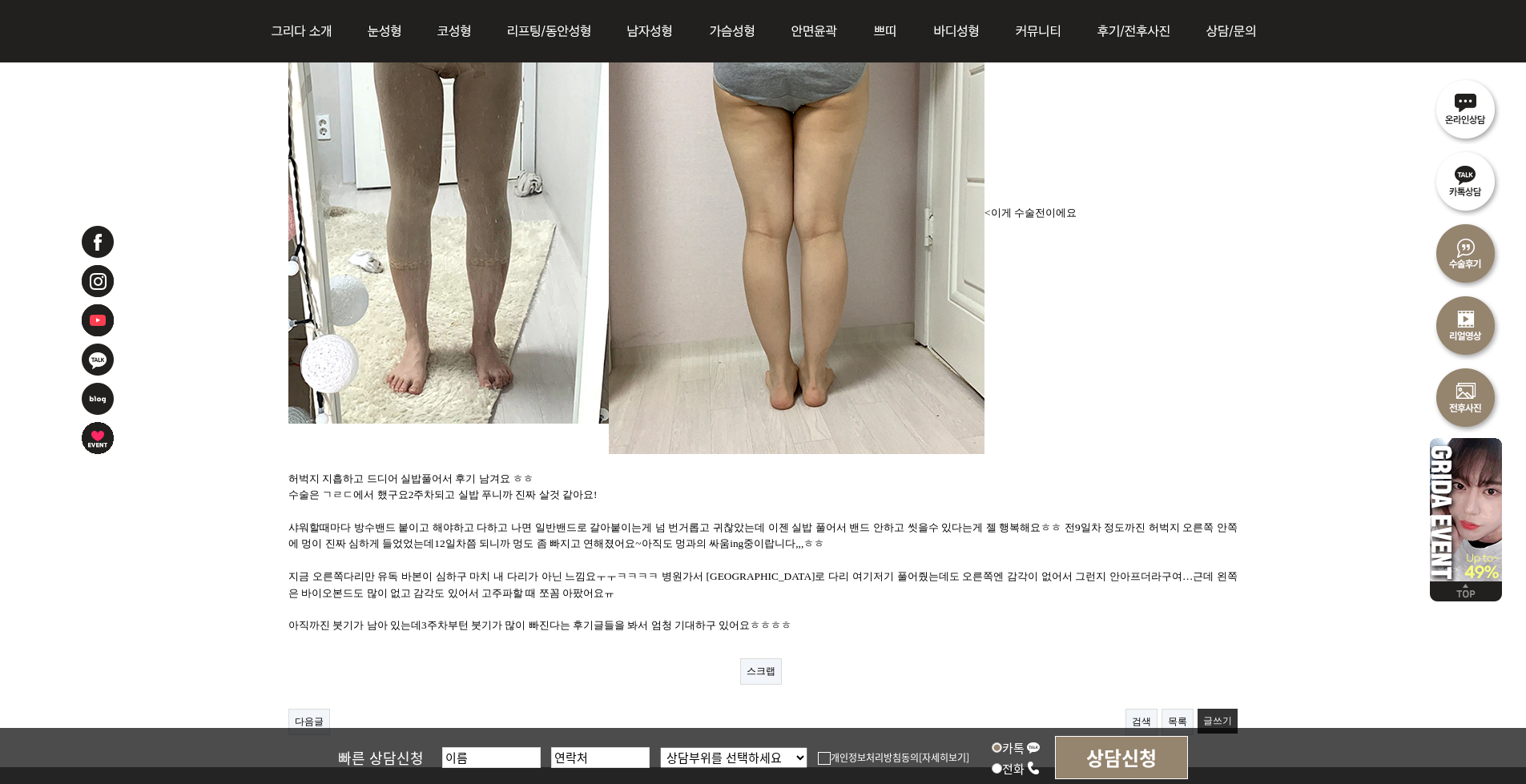
scroll to position [1441, 0]
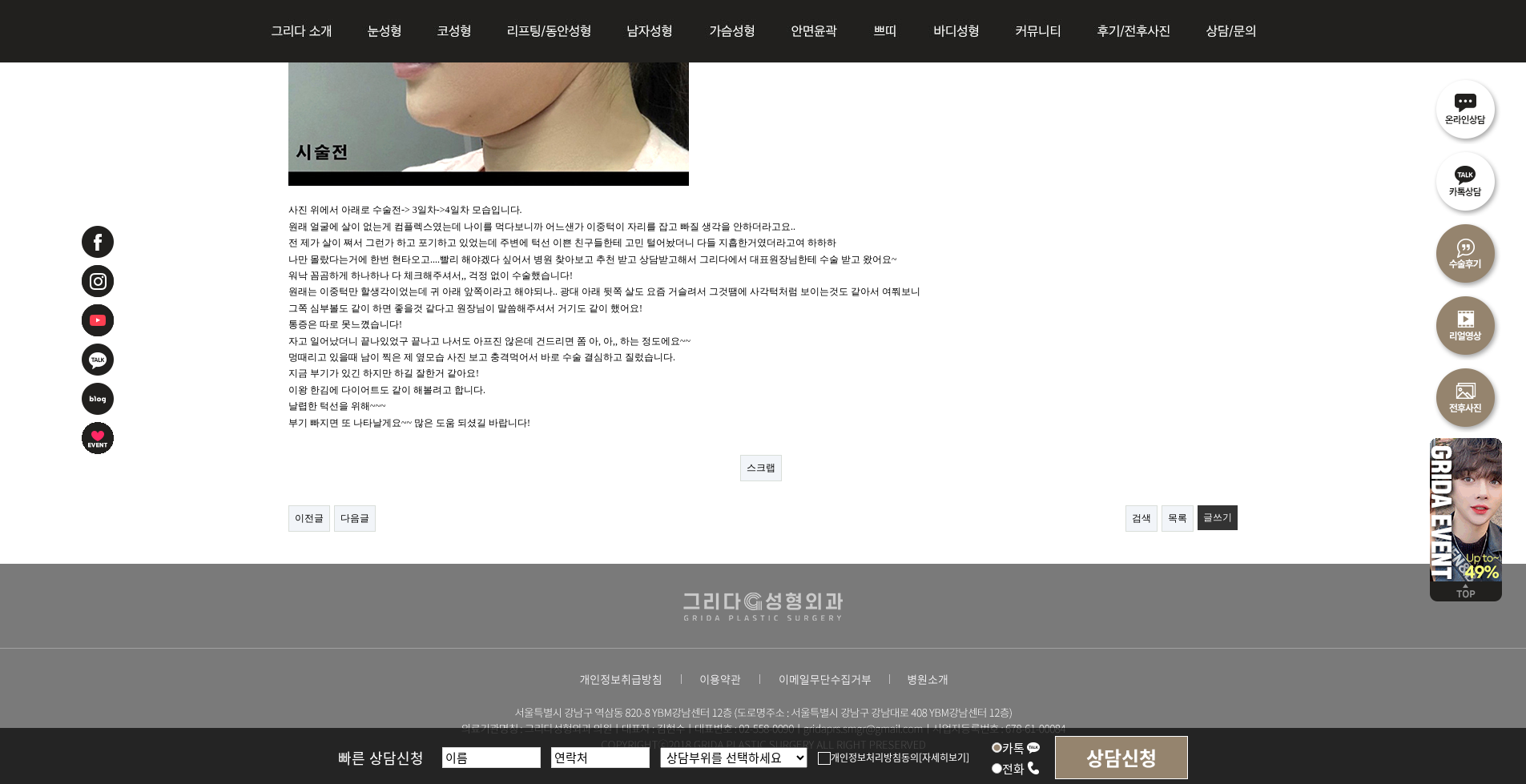
scroll to position [720, 0]
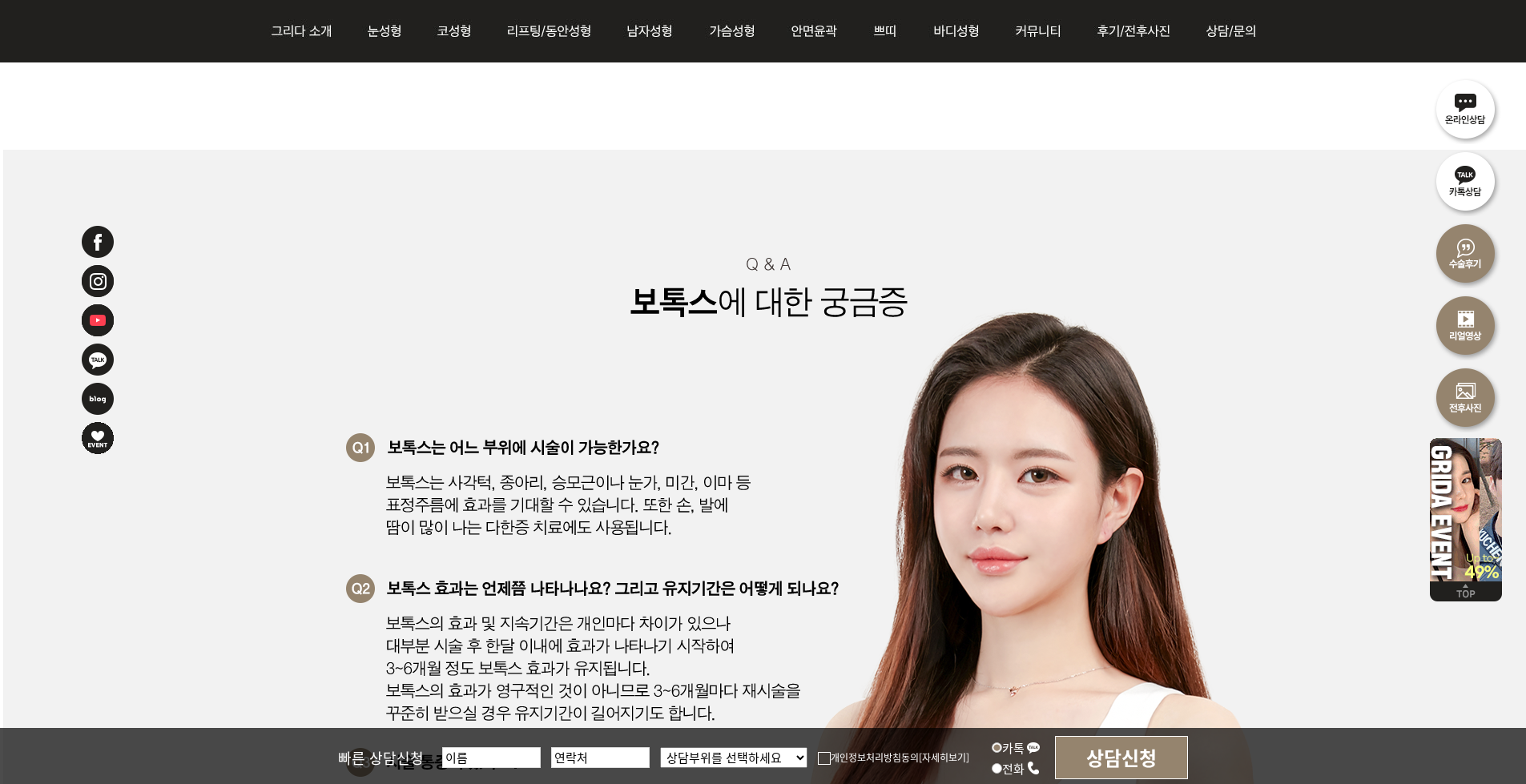
scroll to position [5685, 0]
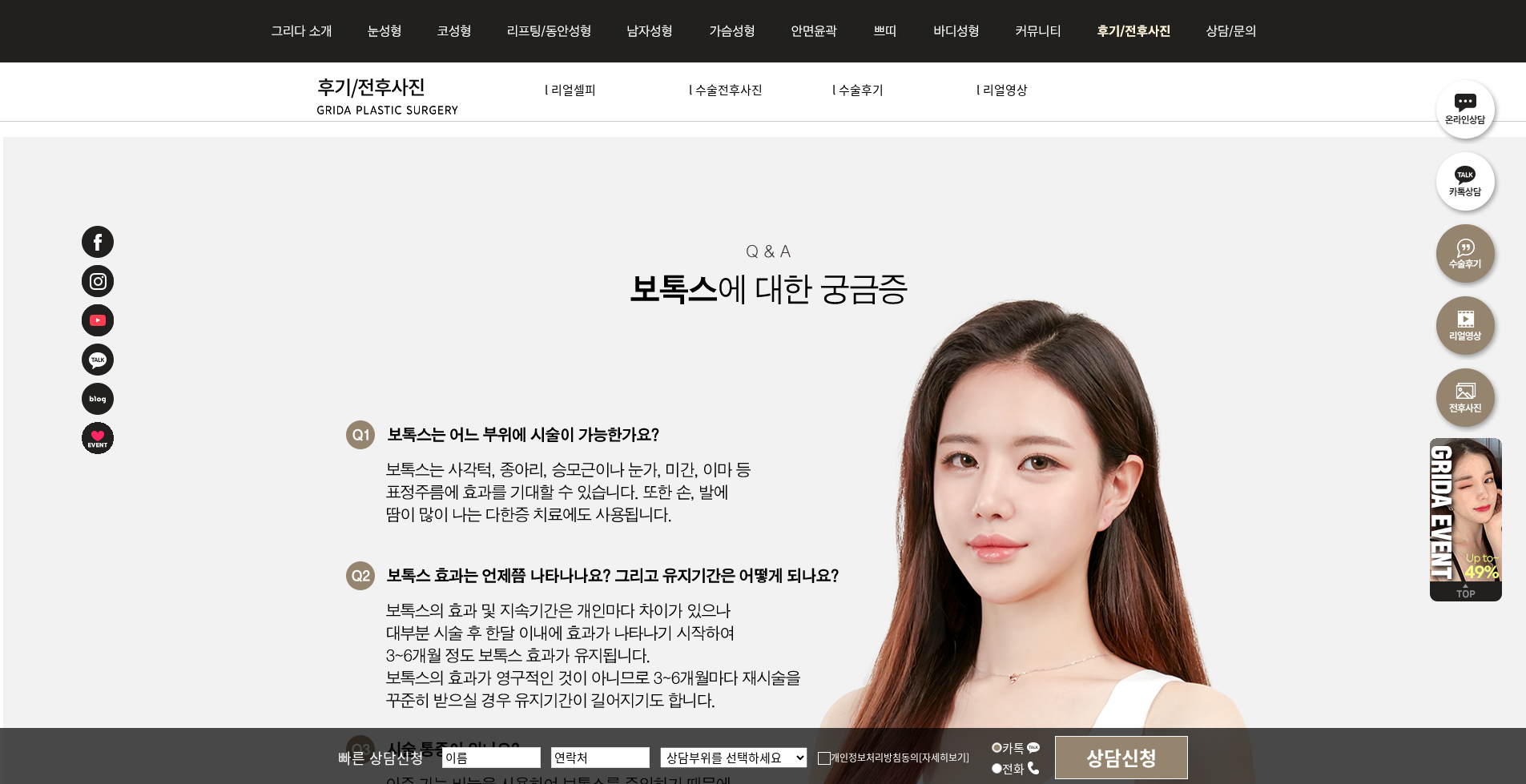
click at [1106, 30] on img at bounding box center [1136, 31] width 112 height 62
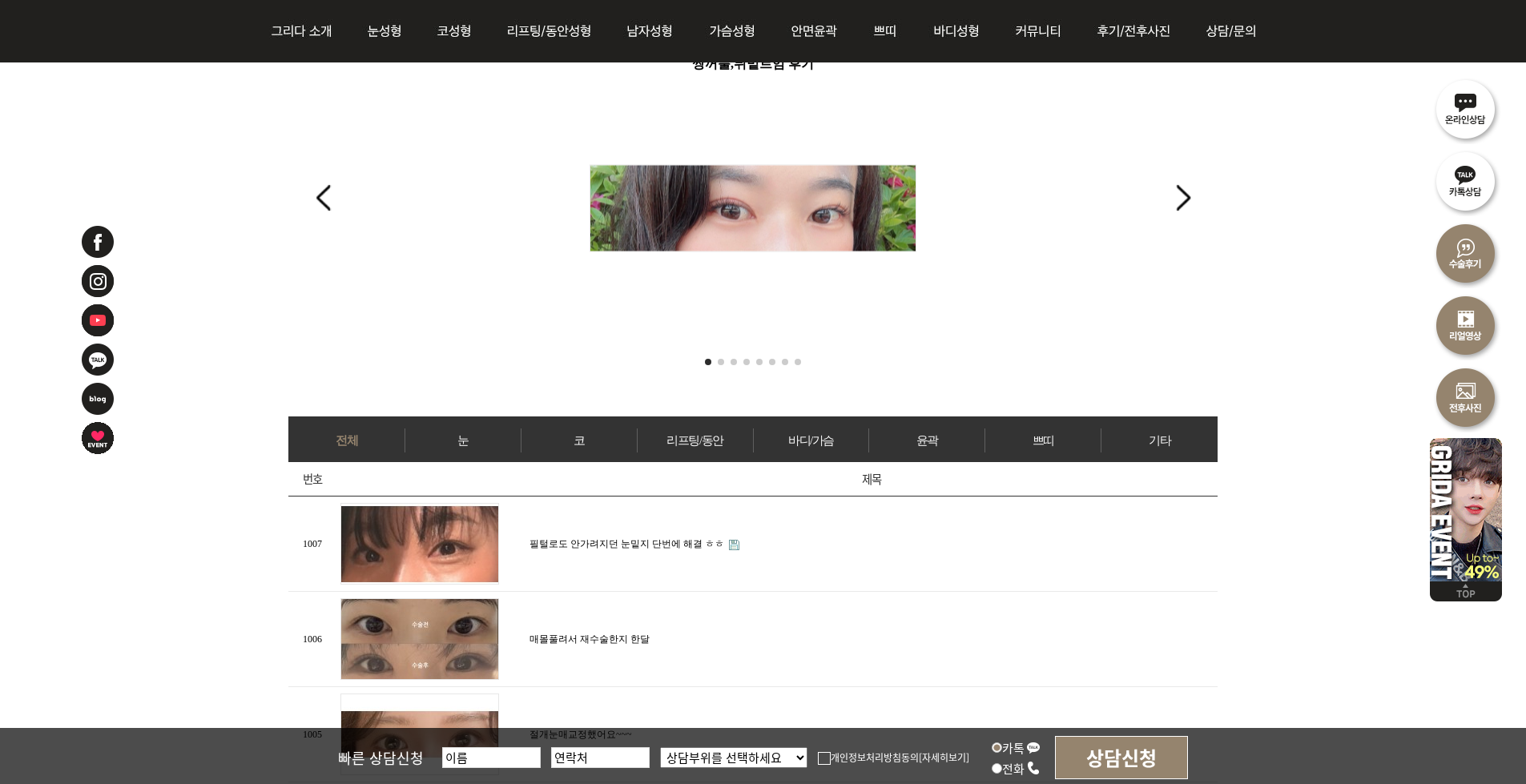
scroll to position [400, 0]
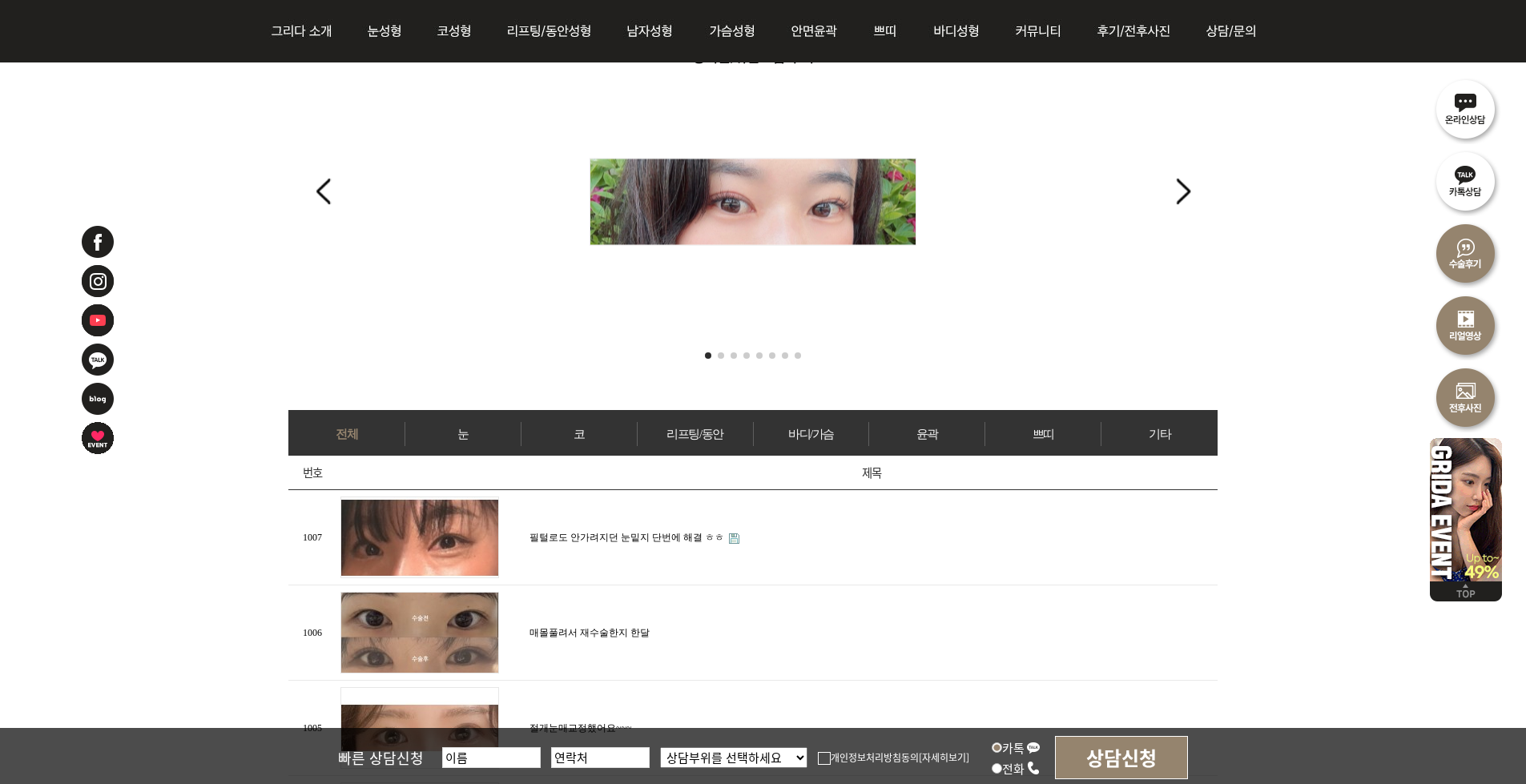
click at [1018, 423] on link "쁘띠" at bounding box center [1042, 434] width 115 height 24
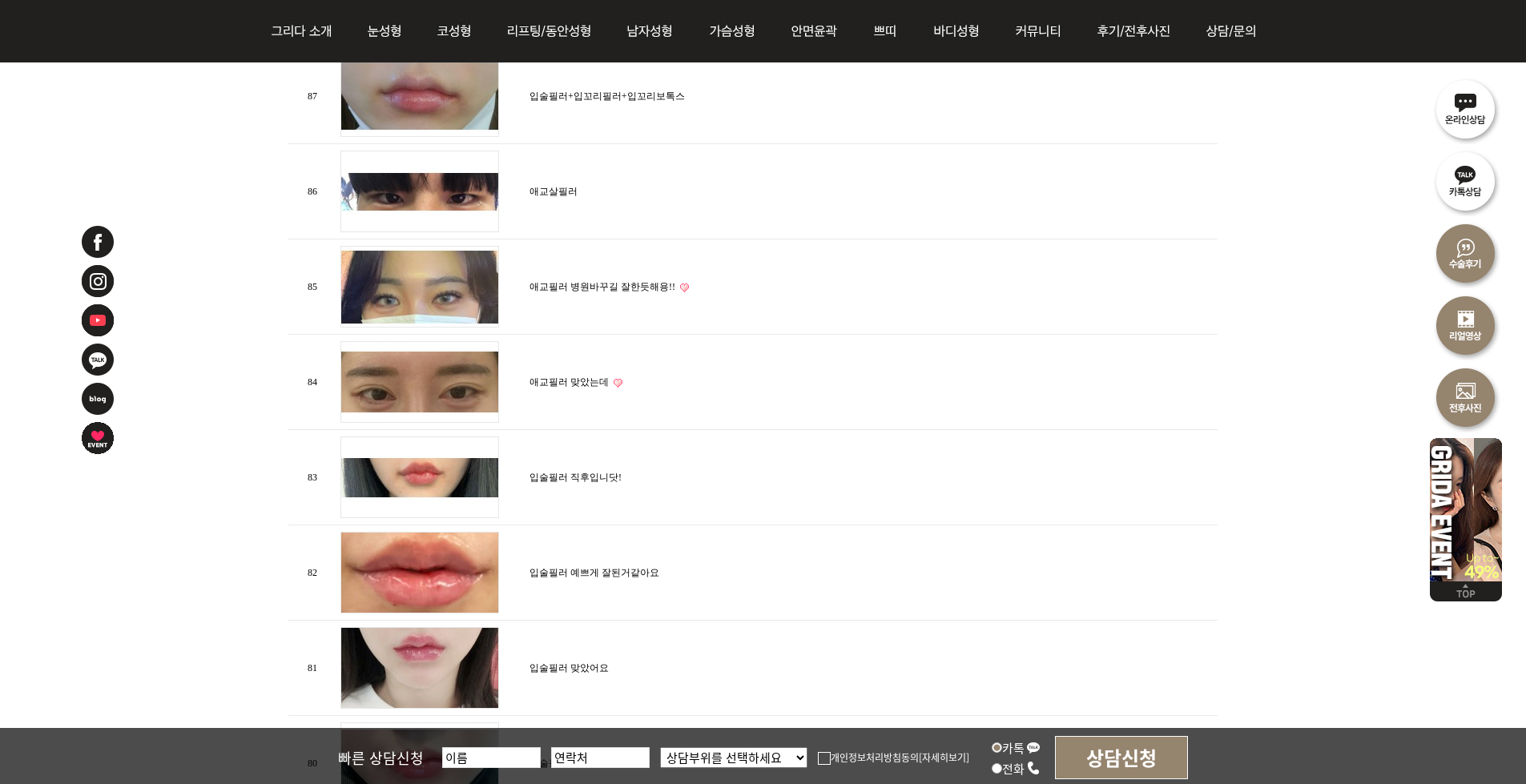
scroll to position [1521, 0]
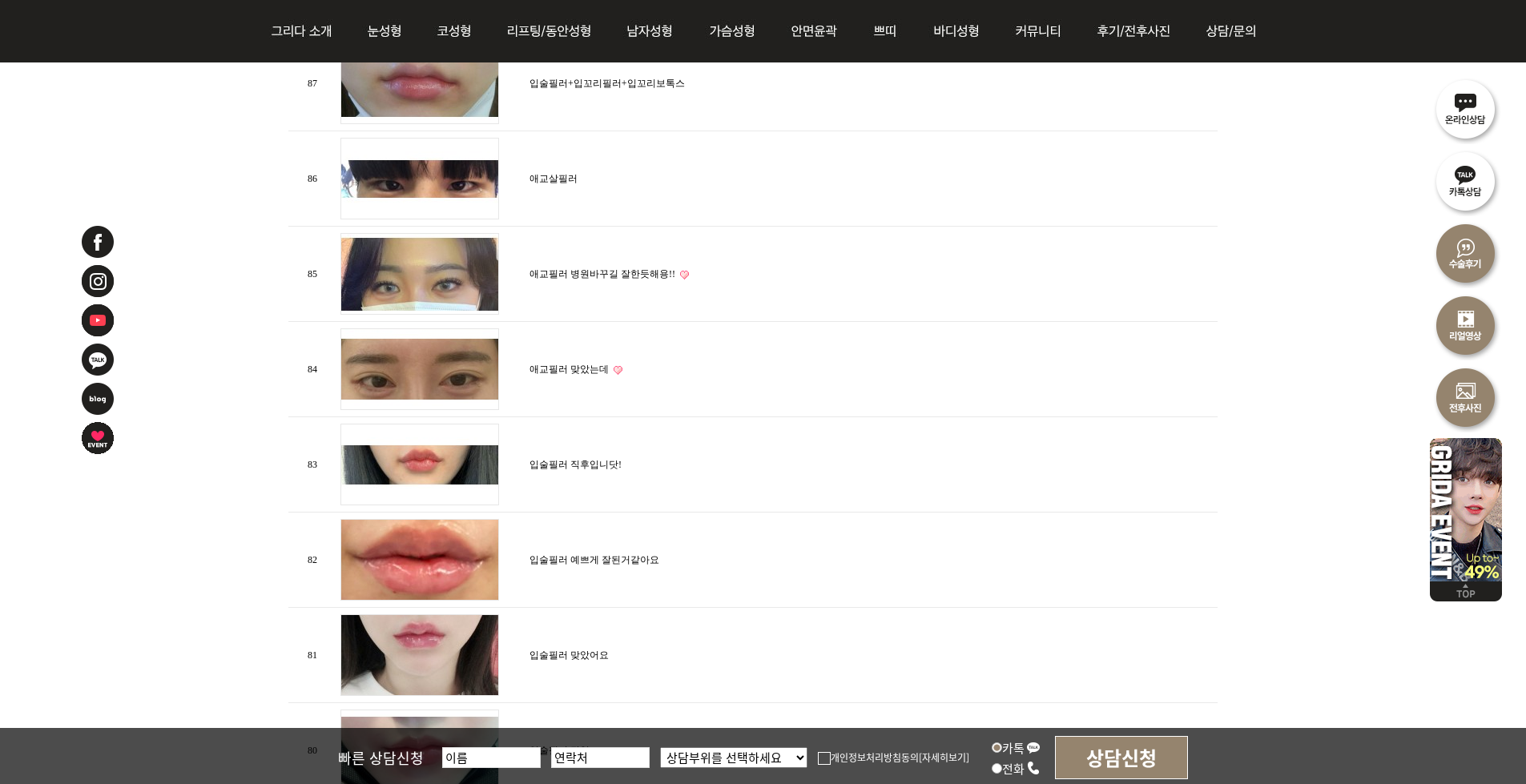
click at [369, 276] on img at bounding box center [419, 274] width 159 height 81
click at [545, 256] on td "애교필러 병원바꾸길 잘한듯해용!!" at bounding box center [872, 274] width 692 height 96
click at [552, 270] on link "애교필러 병원바꾸길 잘한듯해용!!" at bounding box center [603, 274] width 146 height 11
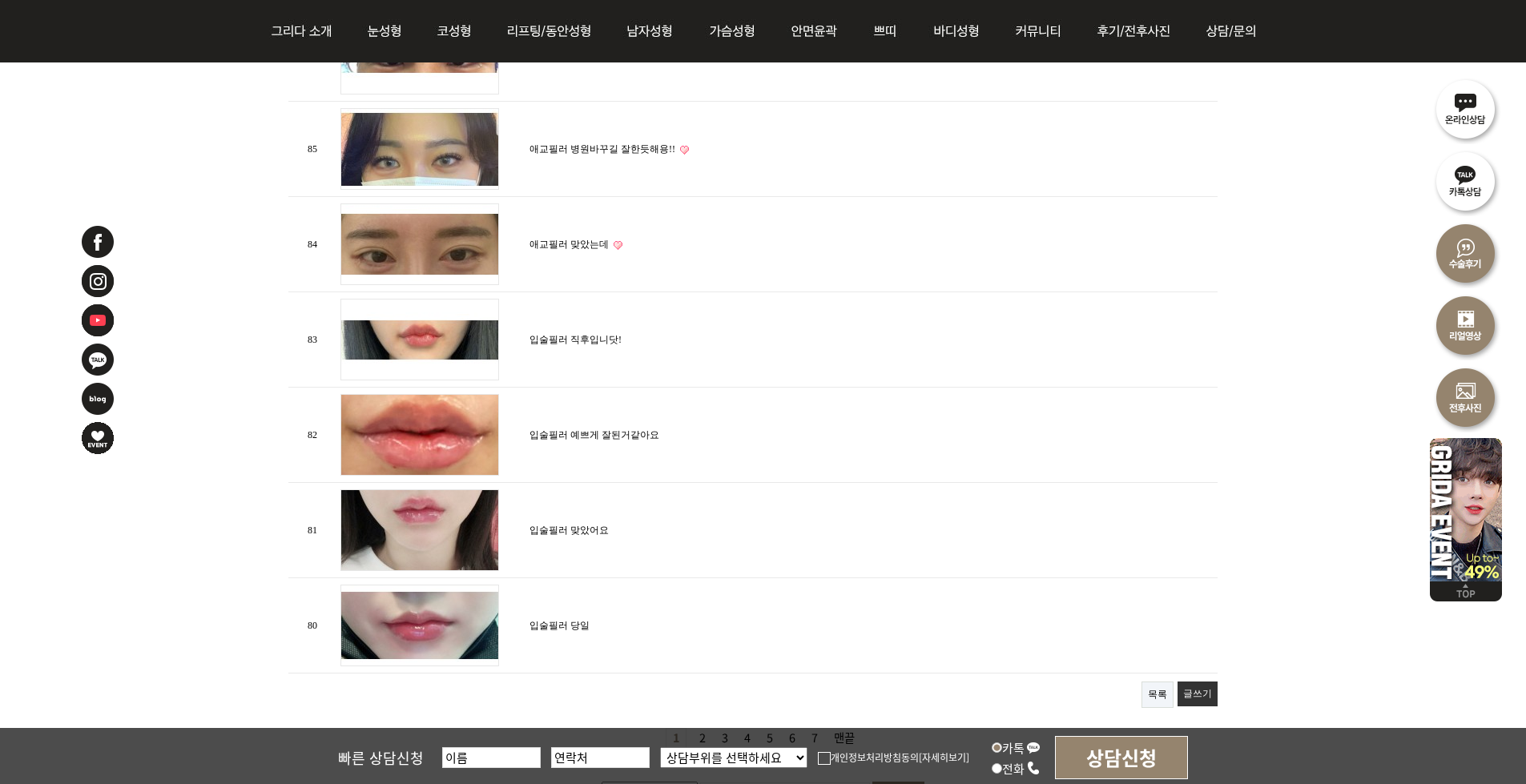
scroll to position [1681, 0]
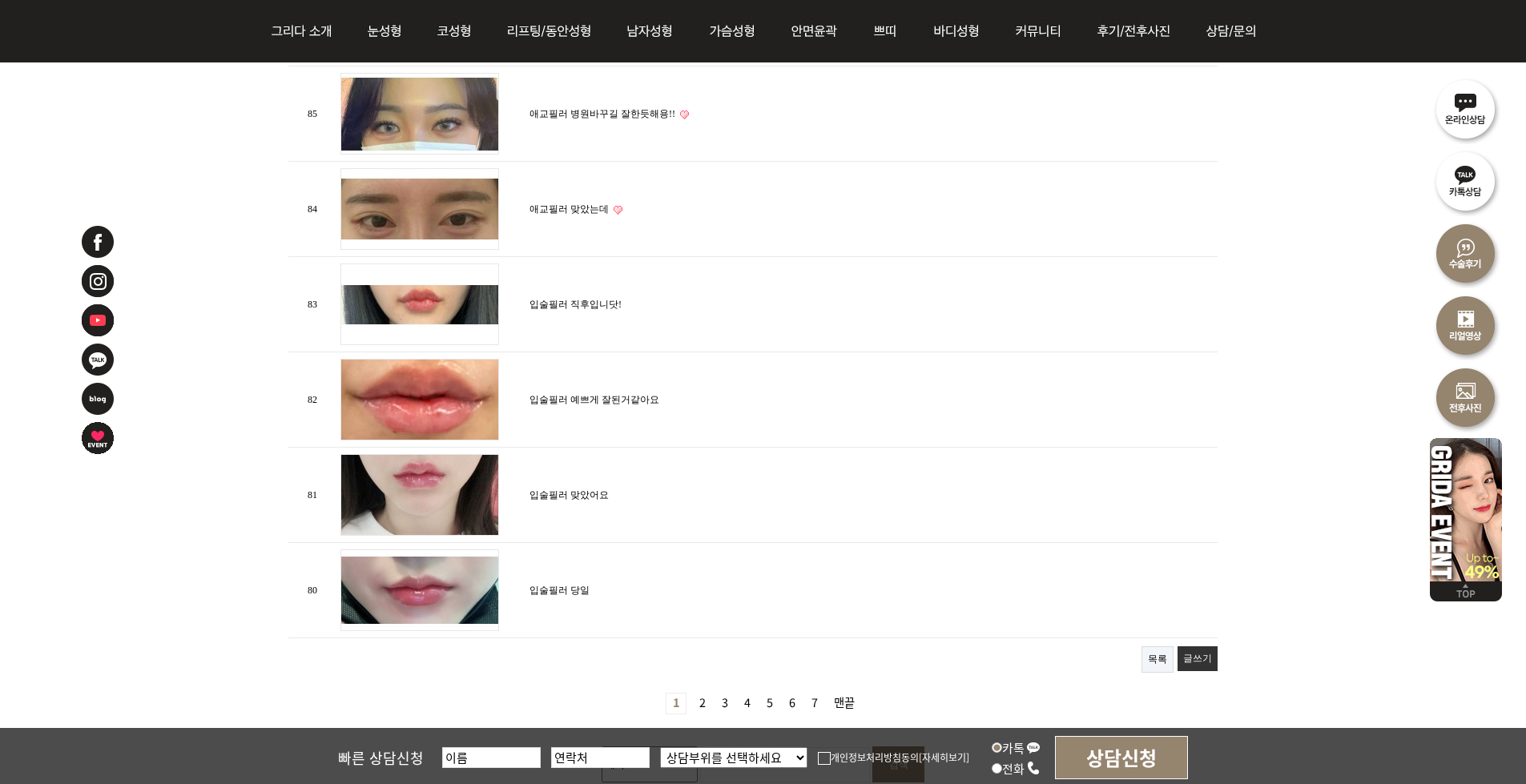
click at [704, 693] on link "2 페이지" at bounding box center [702, 703] width 19 height 20
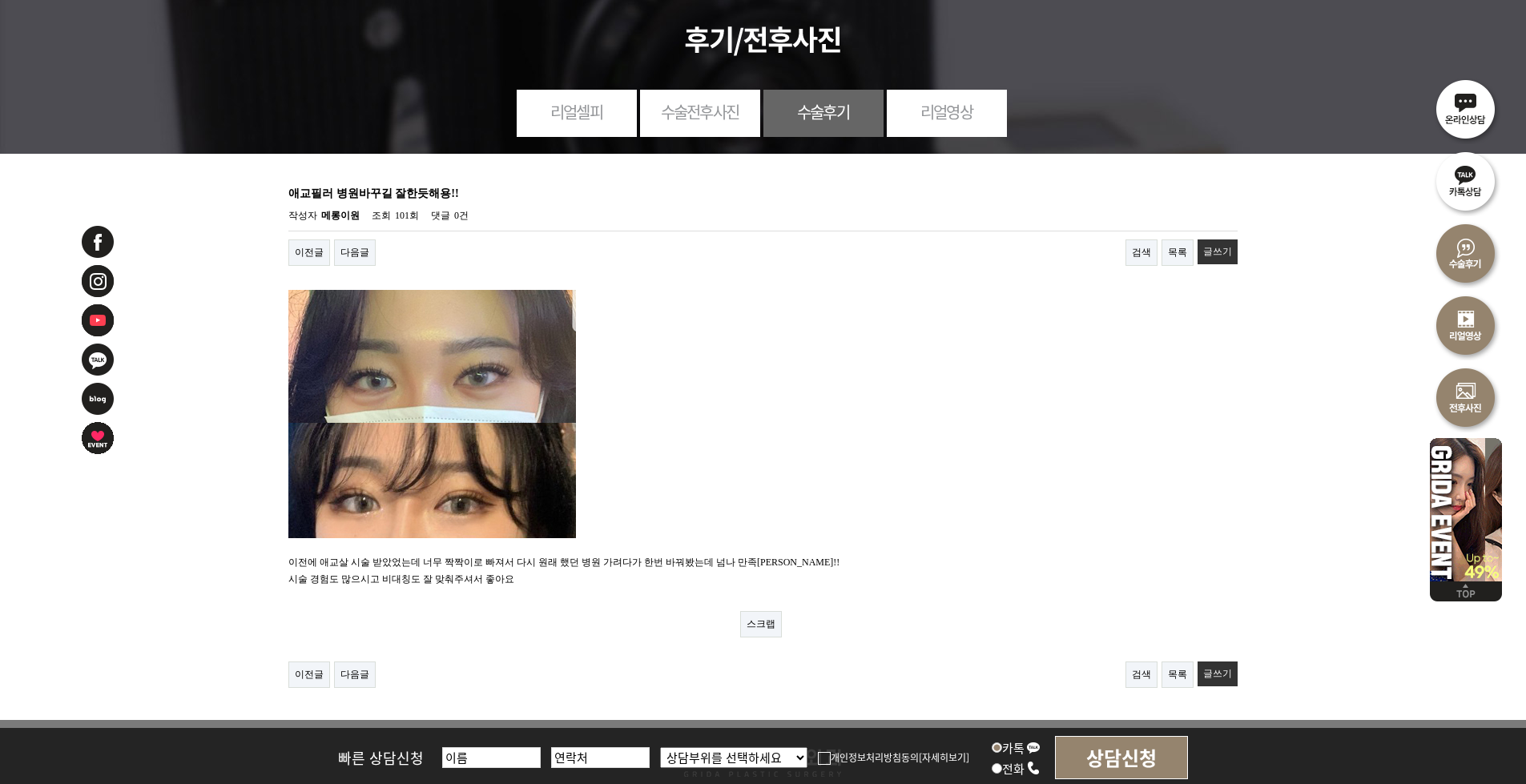
scroll to position [383, 0]
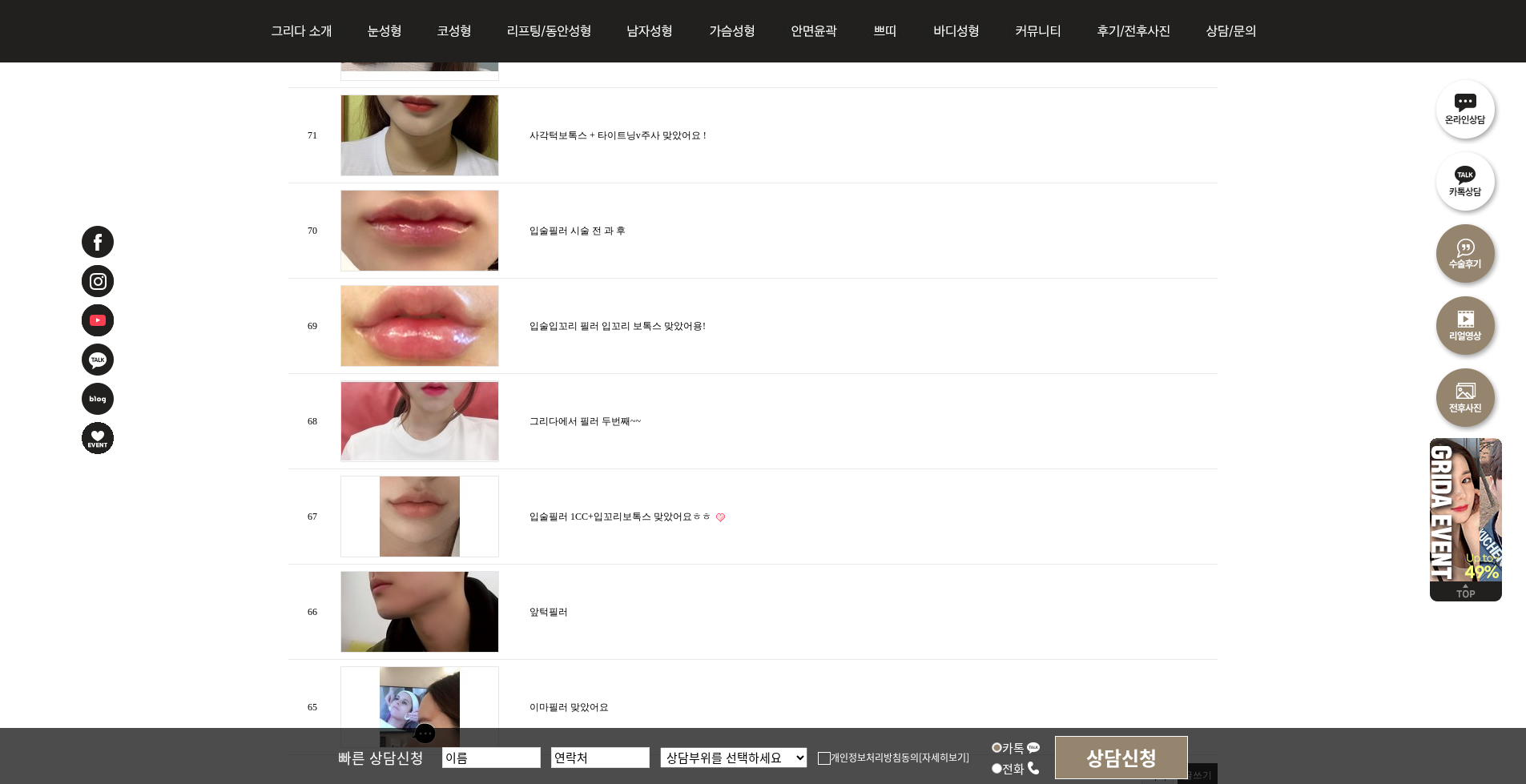
scroll to position [1602, 0]
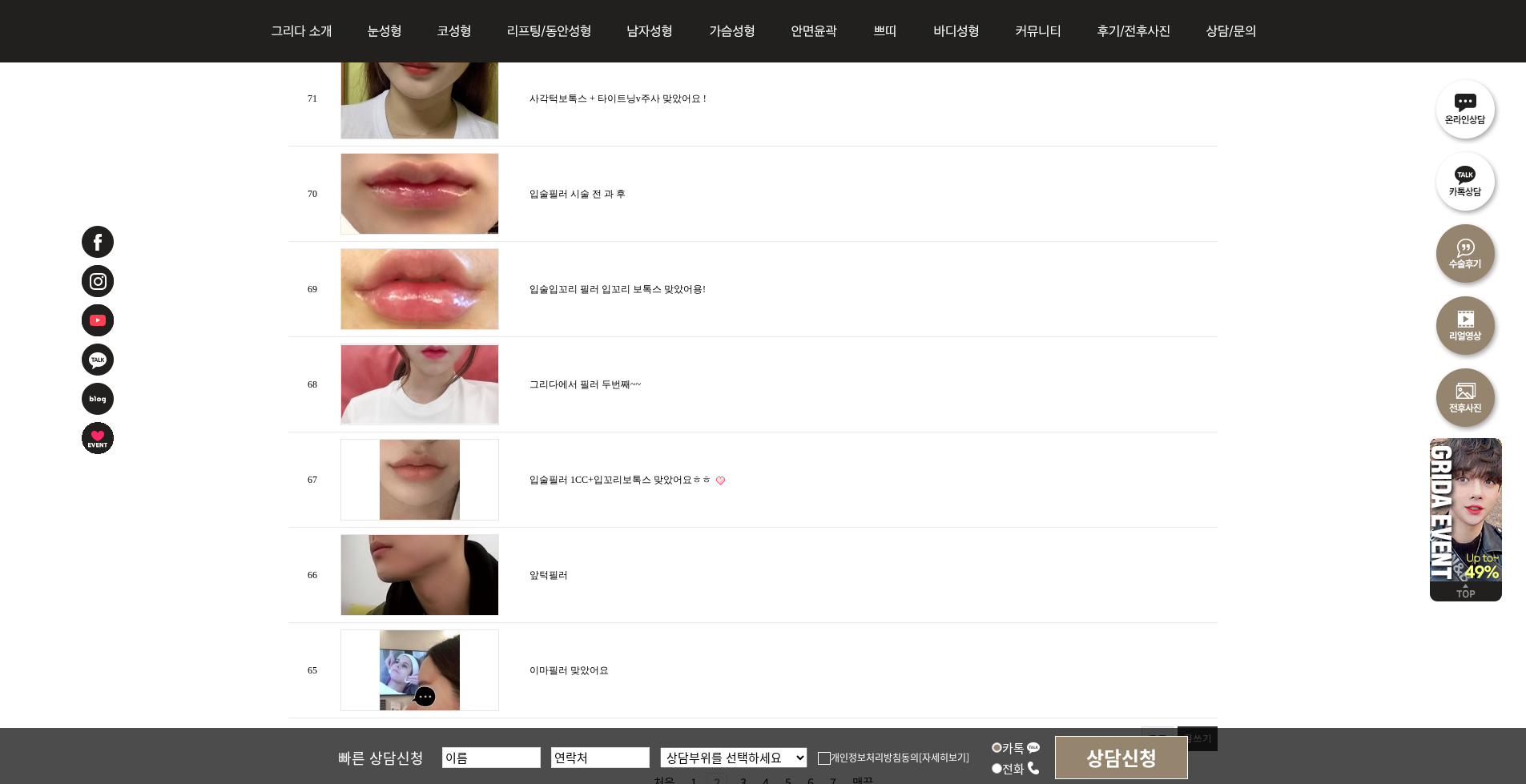
click at [553, 188] on link "입술필러 시술 전 과 후" at bounding box center [578, 193] width 96 height 11
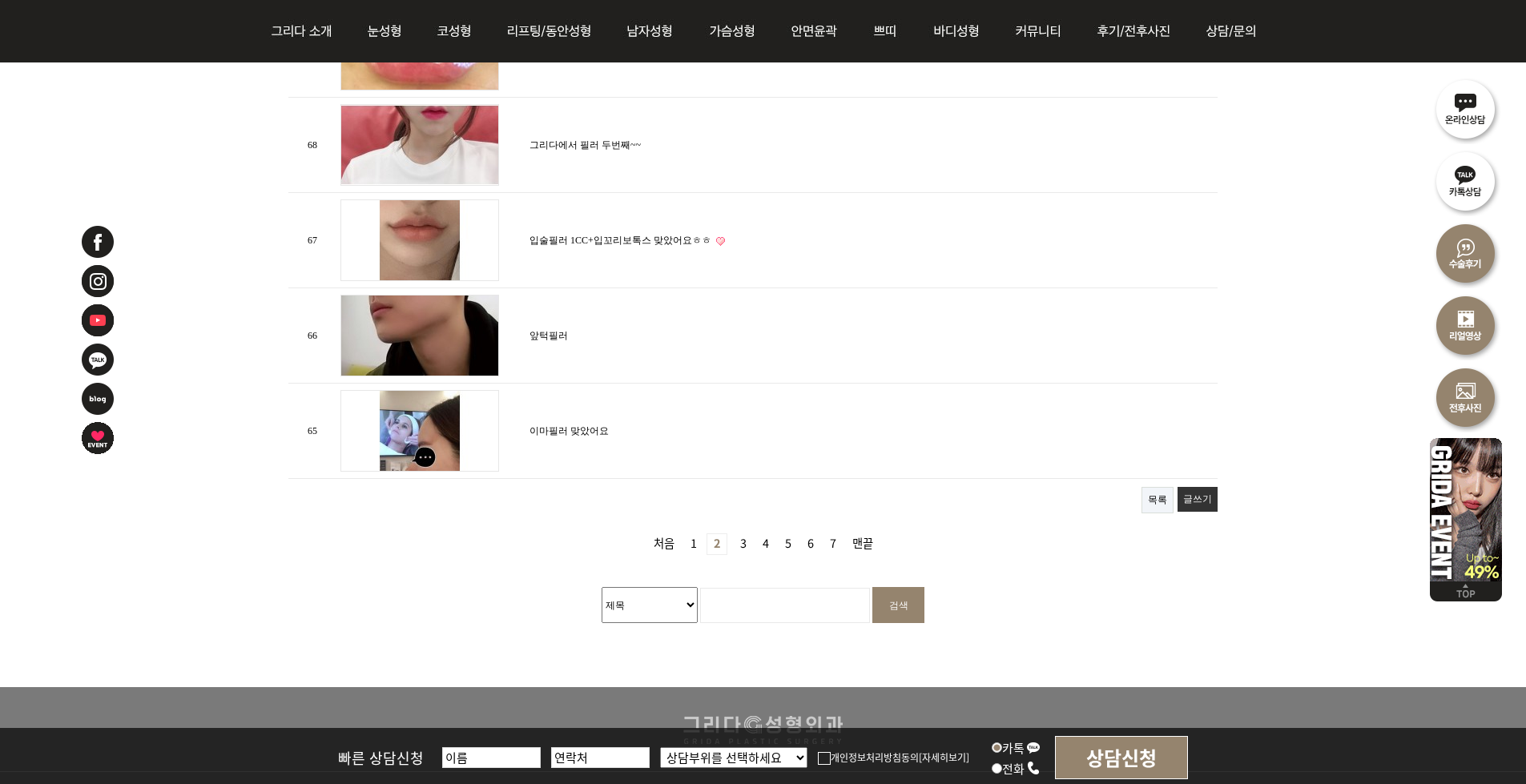
scroll to position [1921, 0]
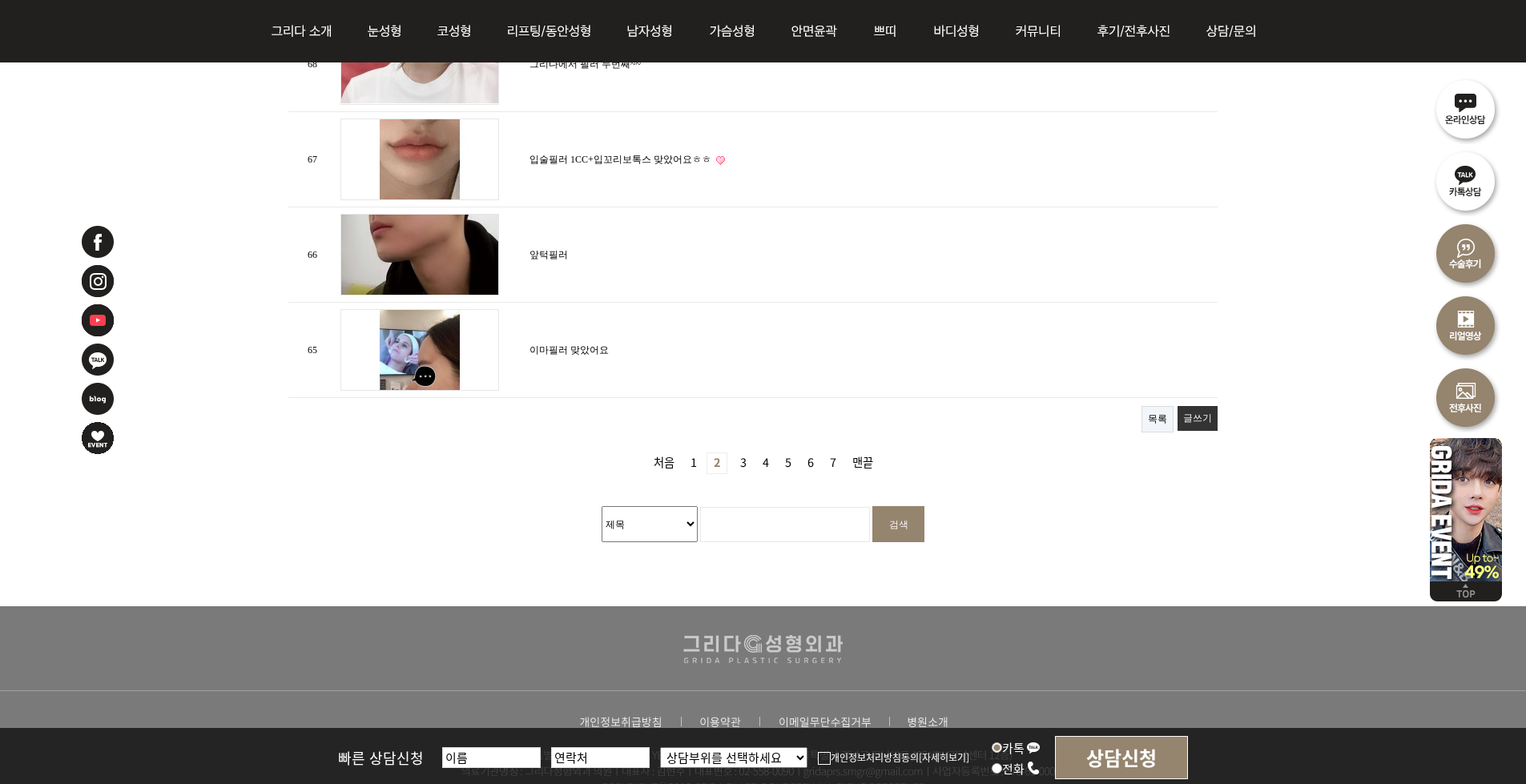
click at [737, 455] on link "3 페이지" at bounding box center [743, 463] width 19 height 20
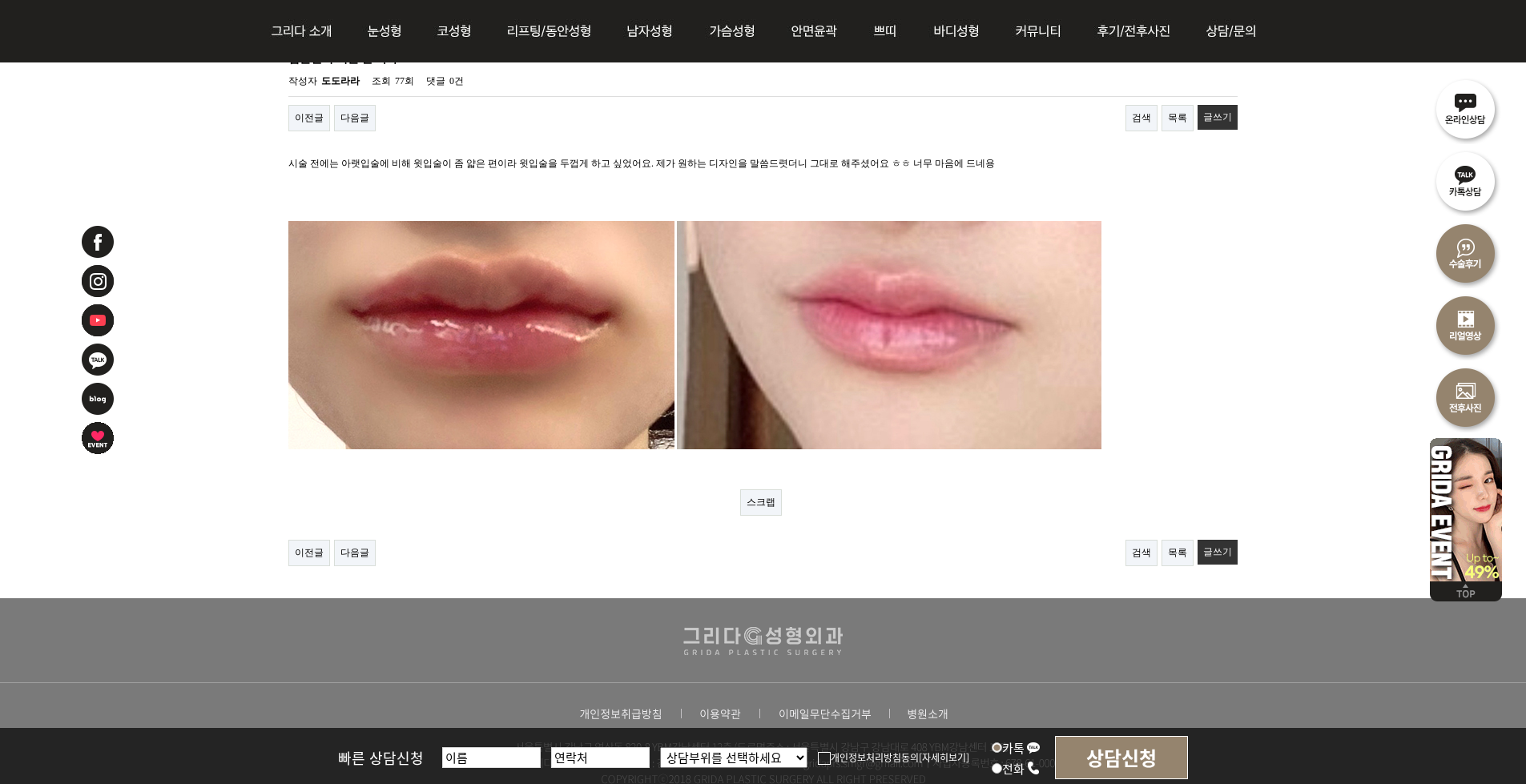
scroll to position [321, 0]
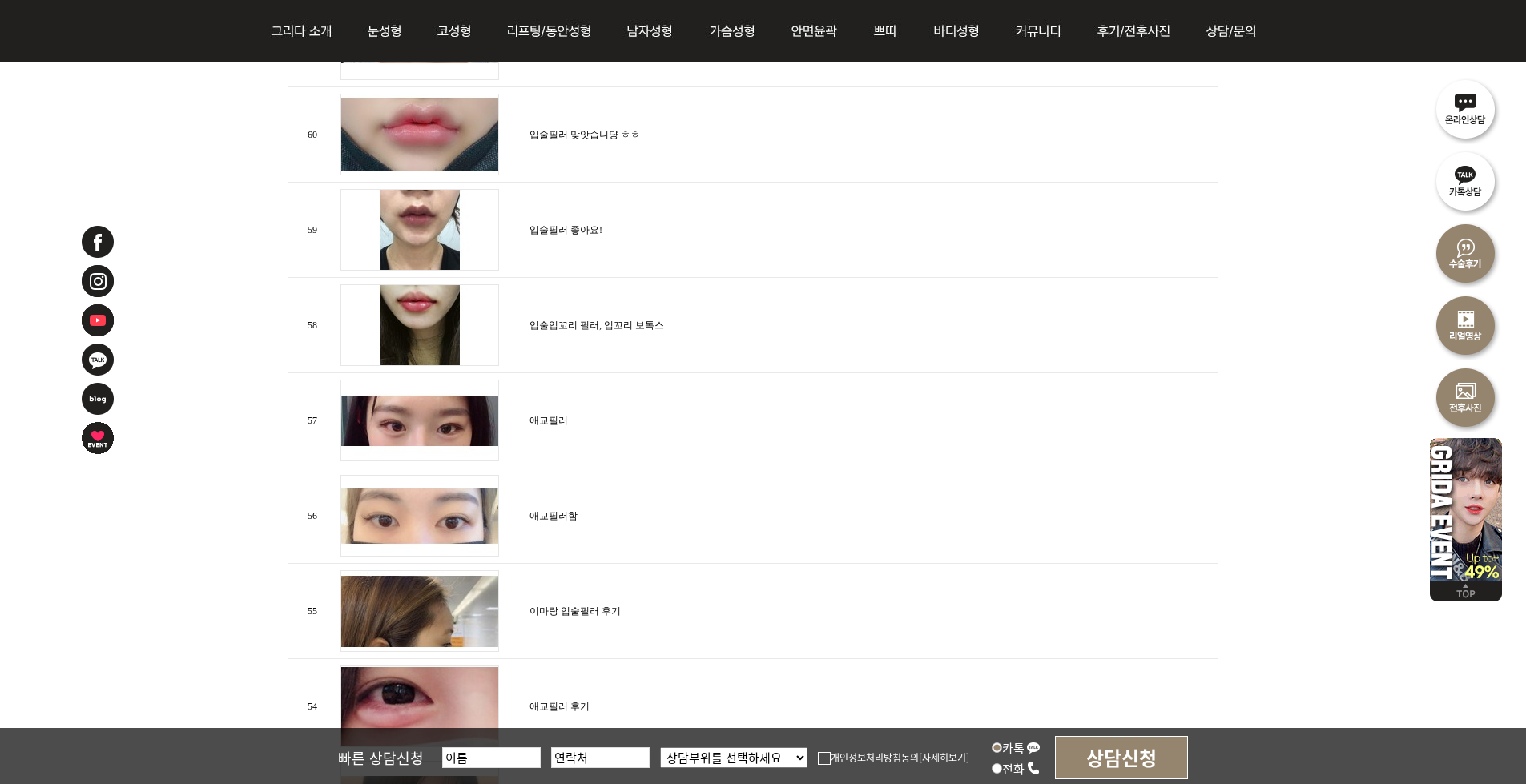
scroll to position [1201, 0]
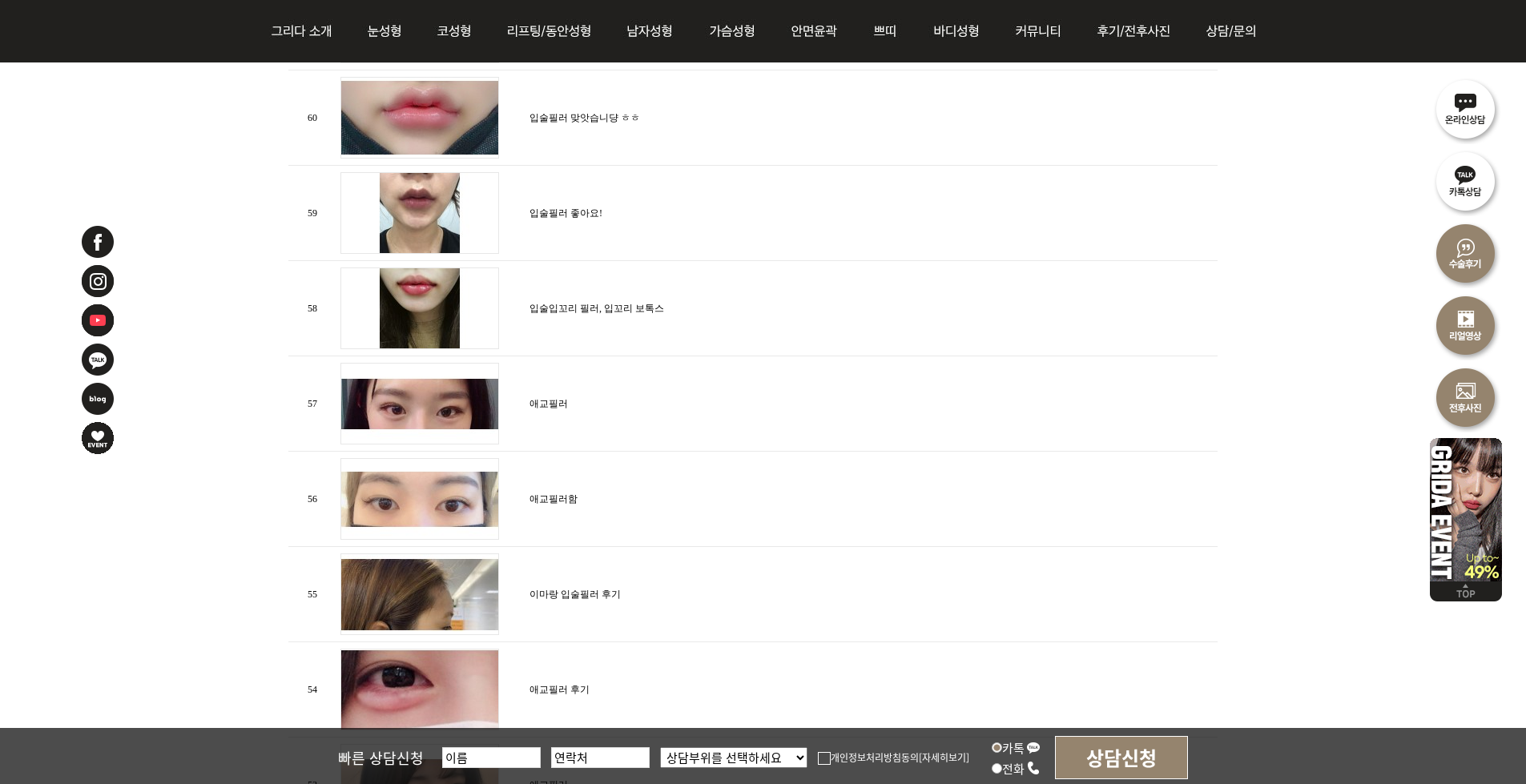
click at [591, 303] on link "입술입꼬리 필러, 입꼬리 보톡스" at bounding box center [597, 308] width 134 height 11
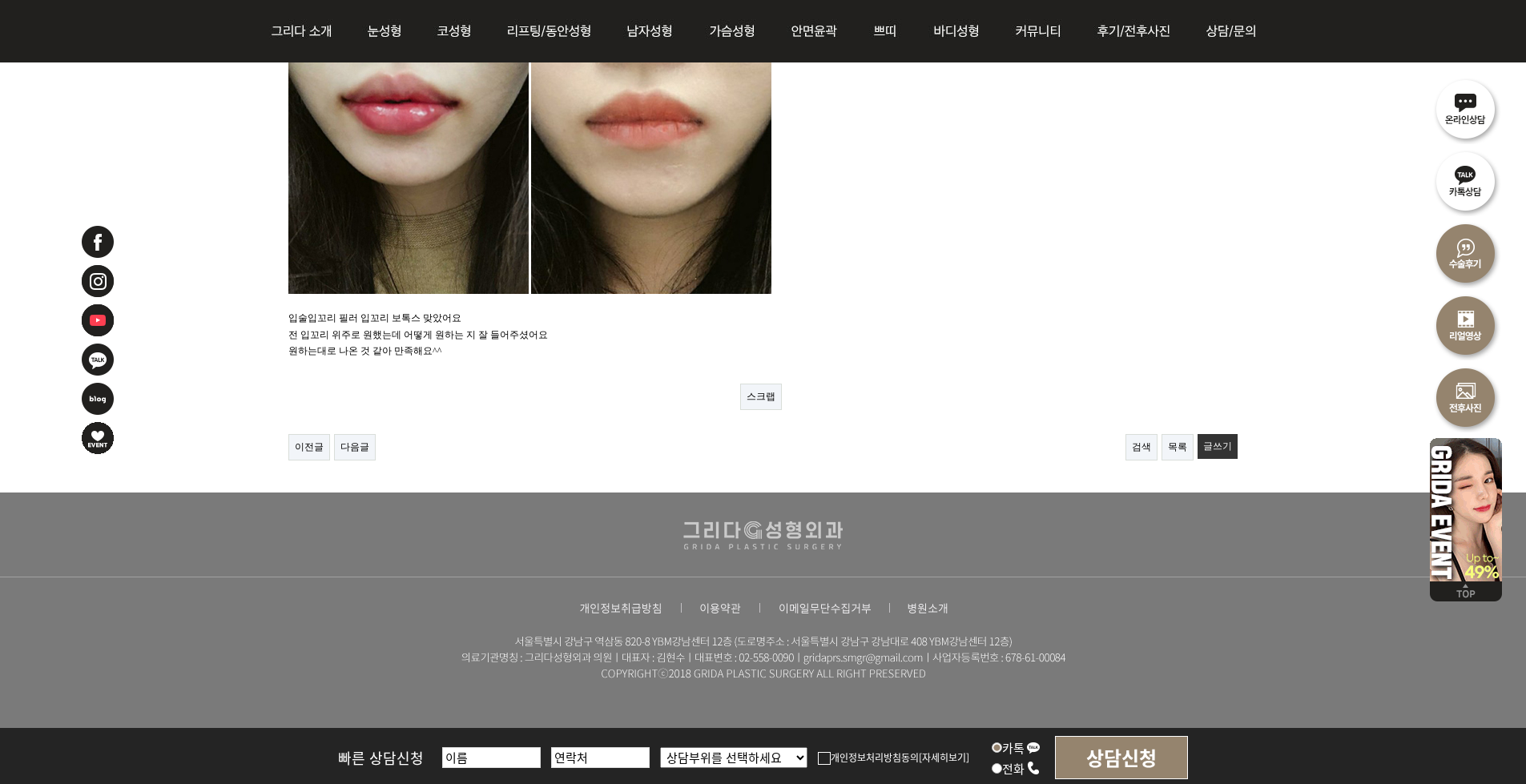
scroll to position [391, 0]
